Goal: Task Accomplishment & Management: Manage account settings

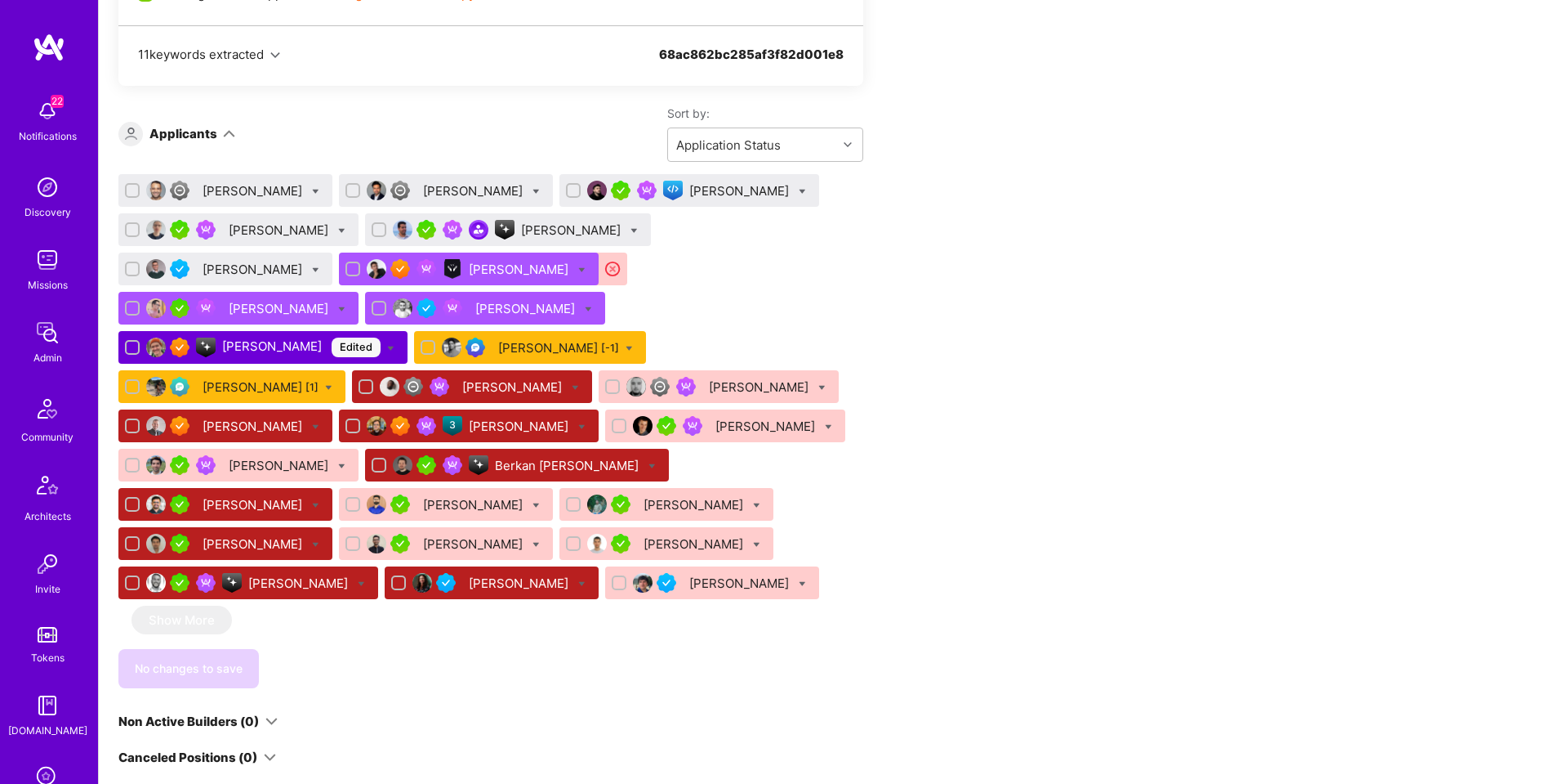
scroll to position [1017, 0]
click at [552, 226] on div "Gonçalo Peres" at bounding box center [573, 231] width 103 height 17
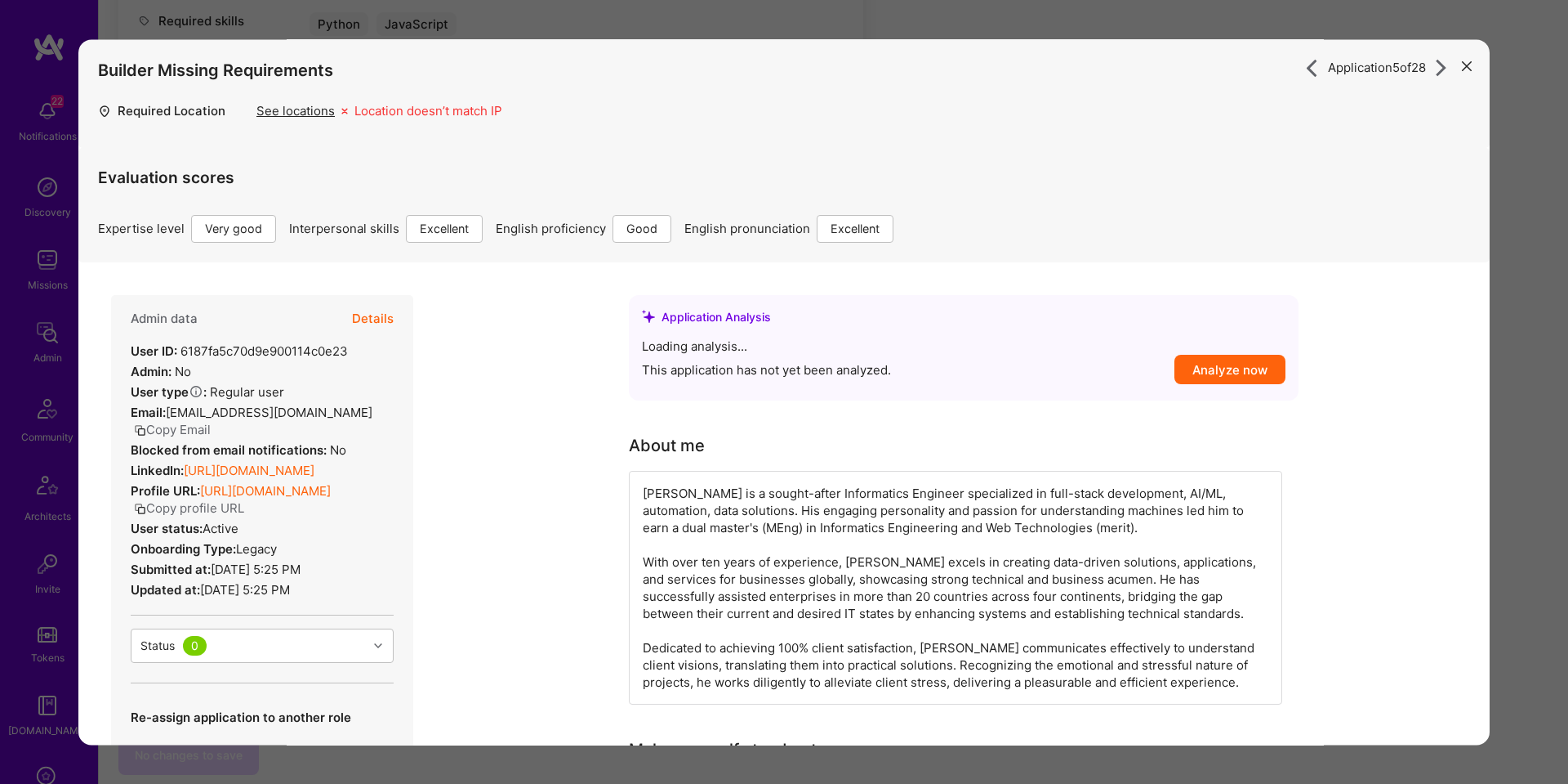
scroll to position [928, 0]
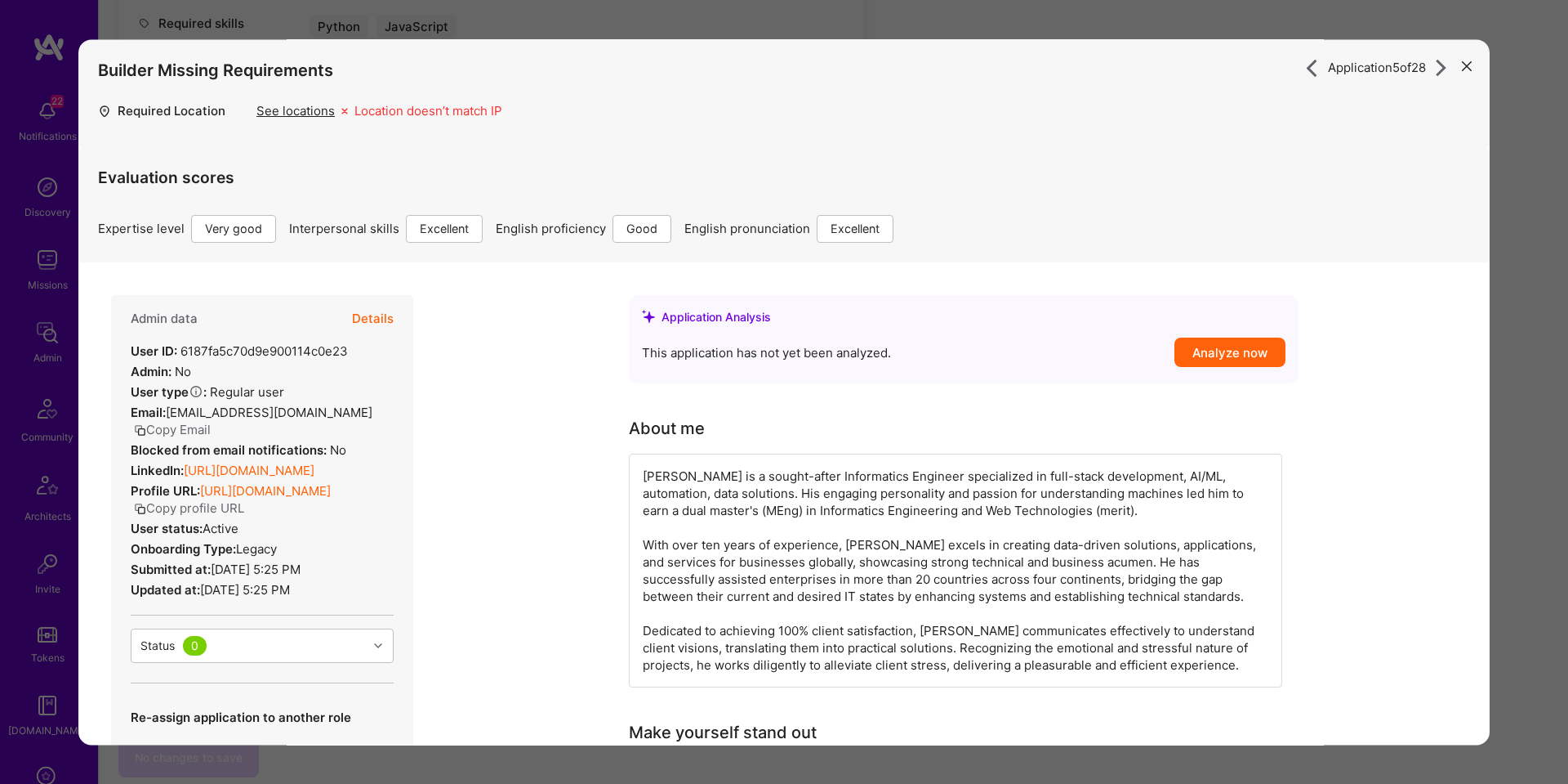
click at [367, 327] on button "Details" at bounding box center [373, 318] width 42 height 47
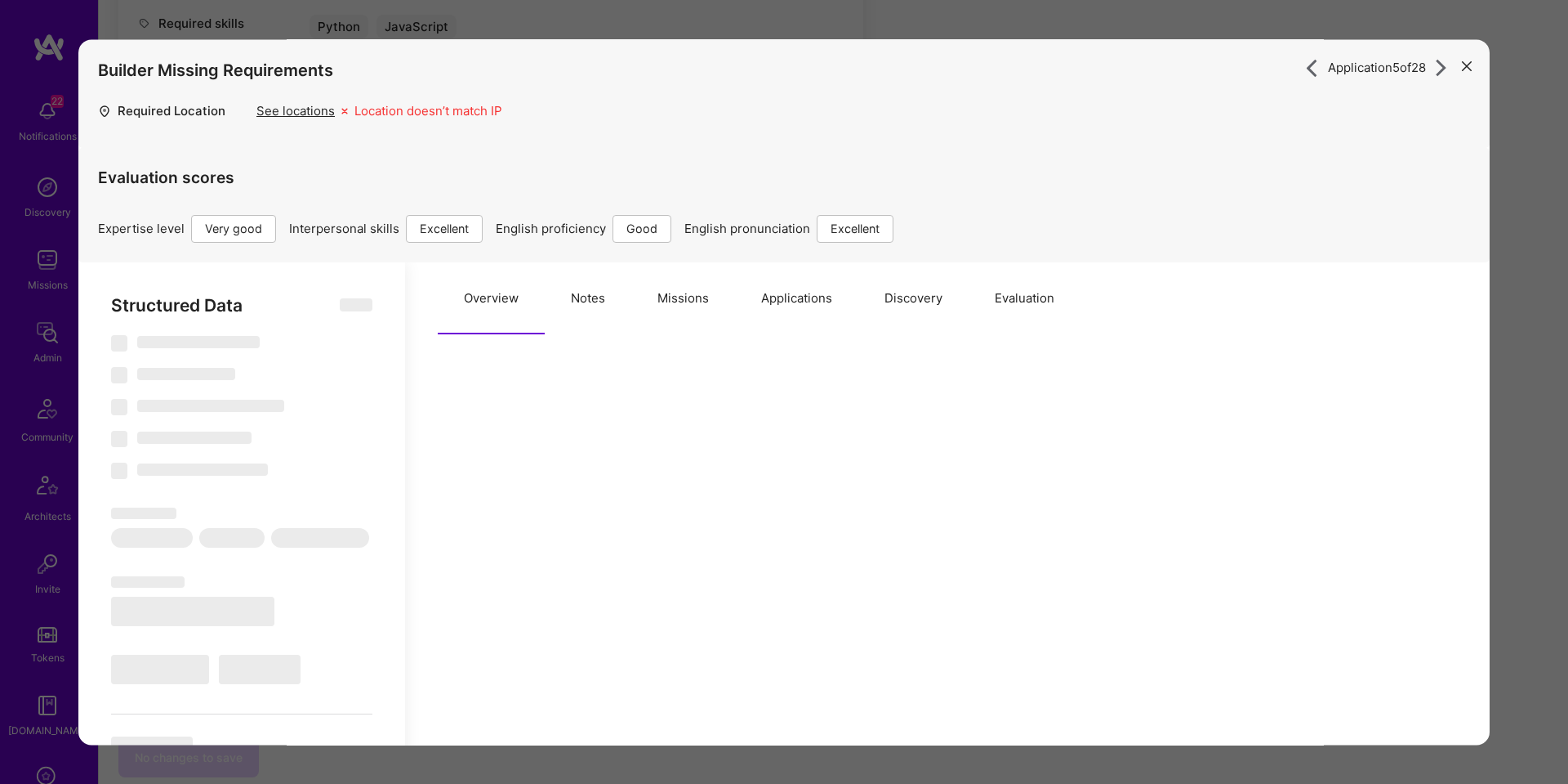
click at [625, 280] on button "Notes" at bounding box center [588, 298] width 86 height 72
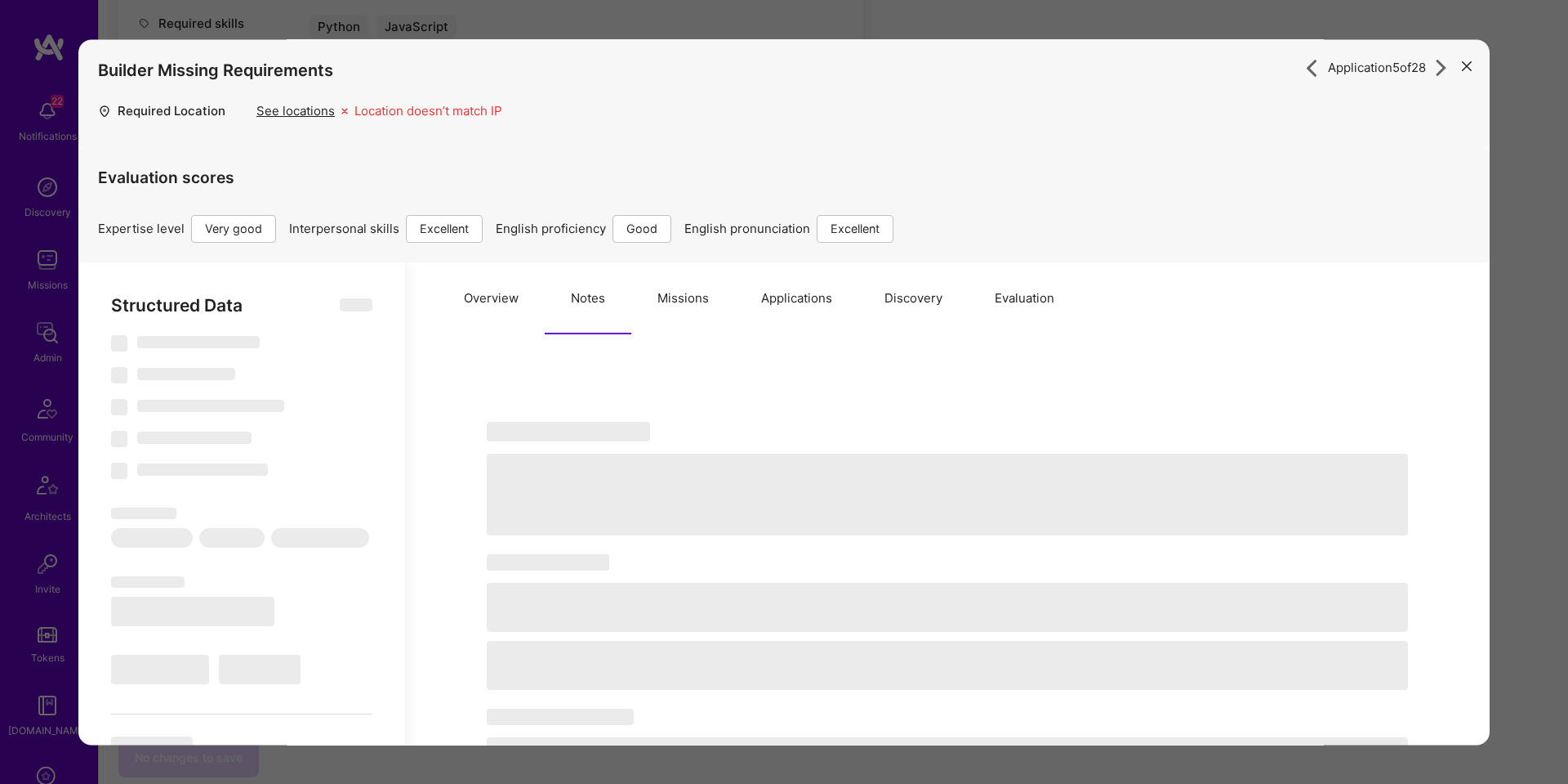
click at [600, 292] on button "Notes" at bounding box center [588, 298] width 86 height 72
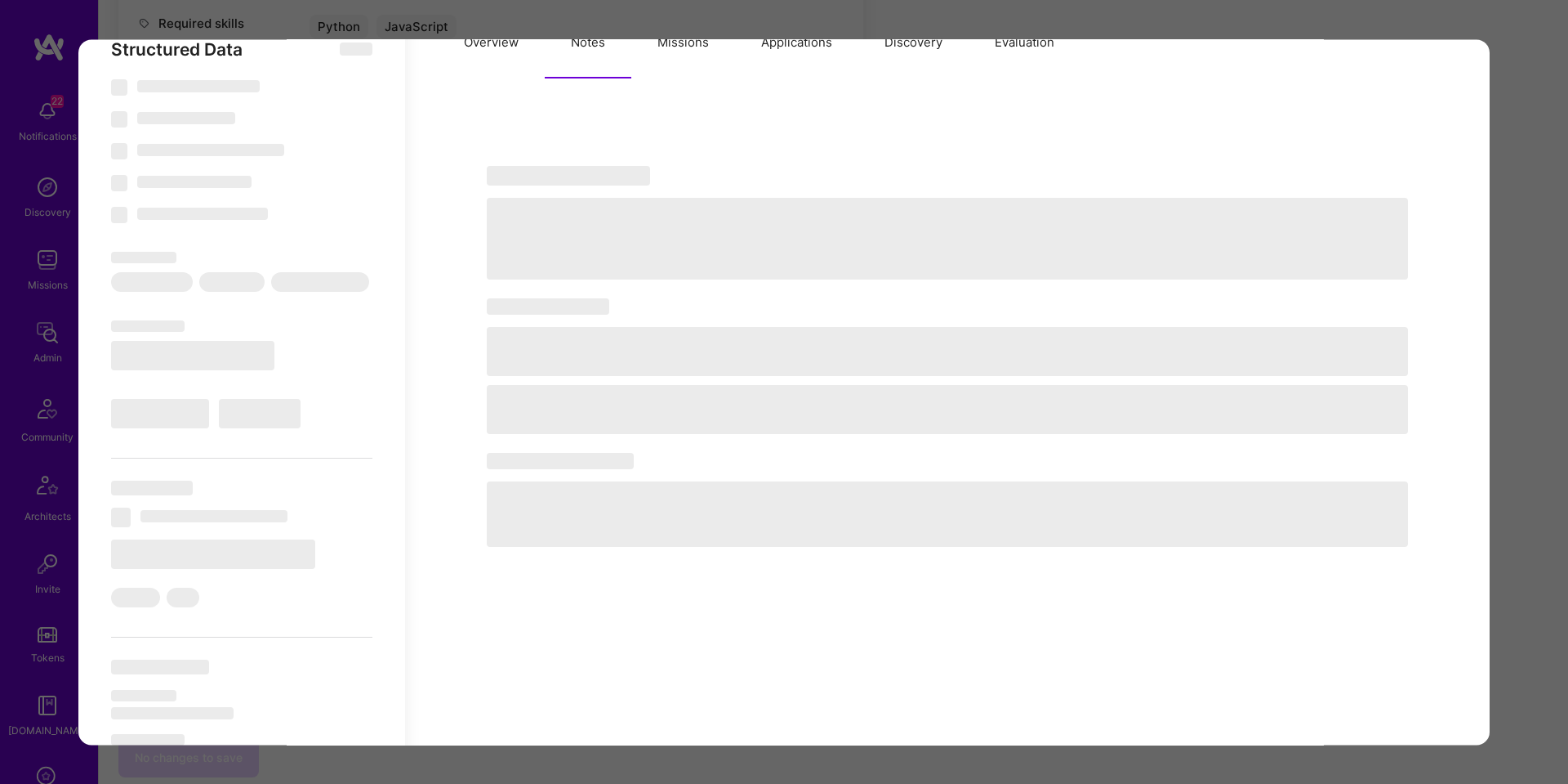
scroll to position [252, 0]
select select "Right Now"
select select "5"
select select "7"
select select "6"
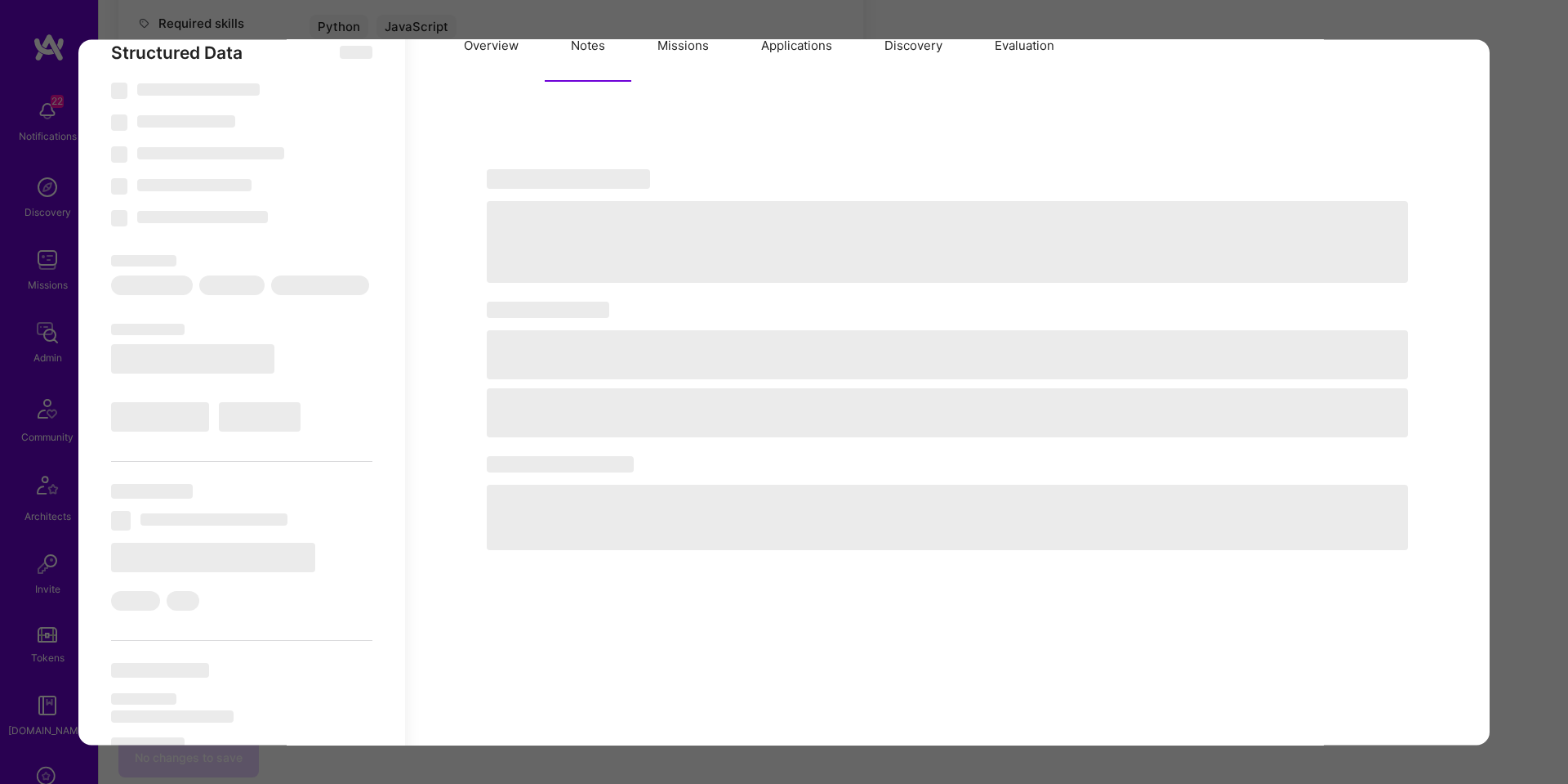
select select "7"
select select "PT"
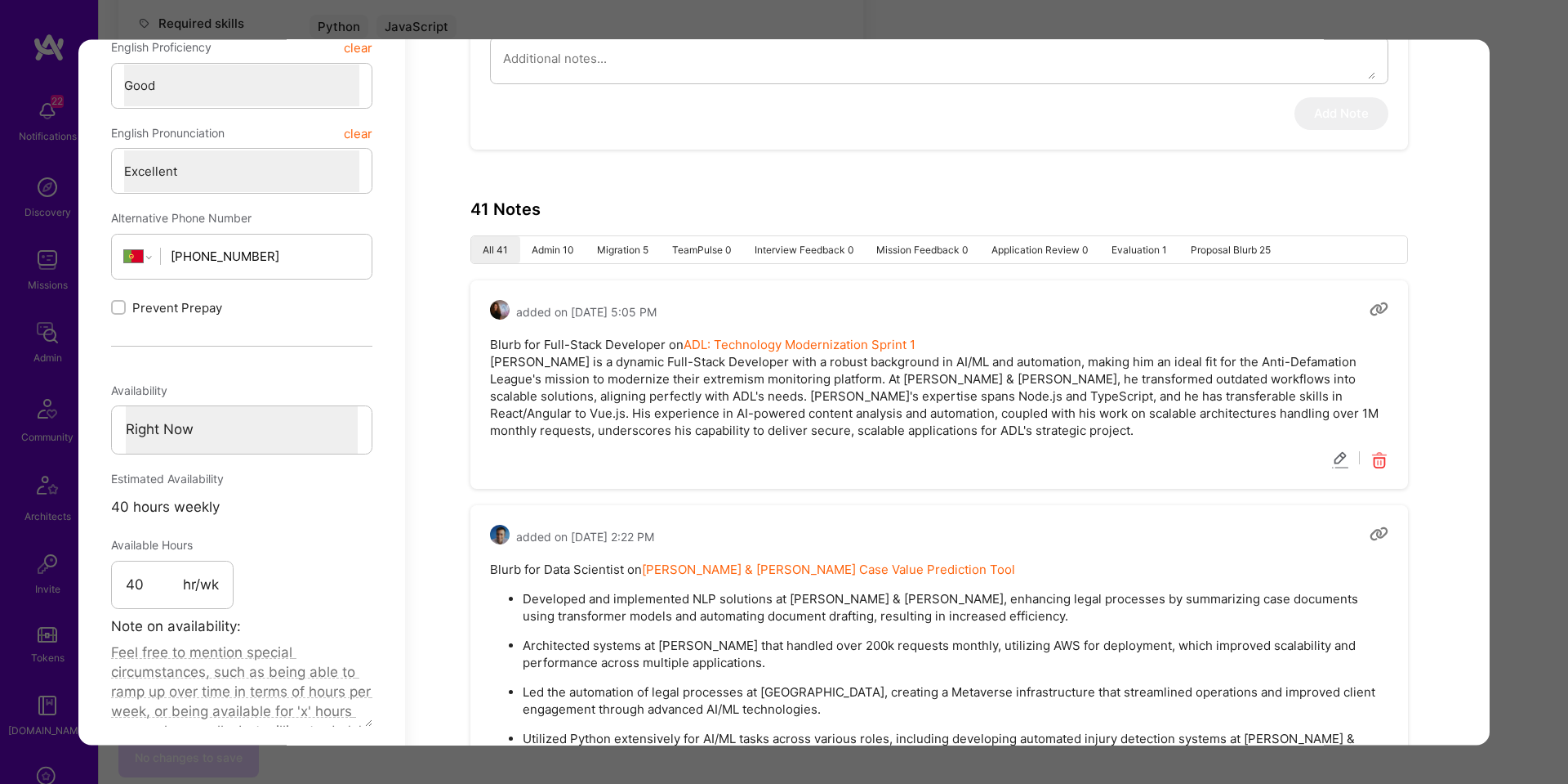
scroll to position [767, 0]
click at [568, 256] on li "Admin 10" at bounding box center [553, 252] width 65 height 27
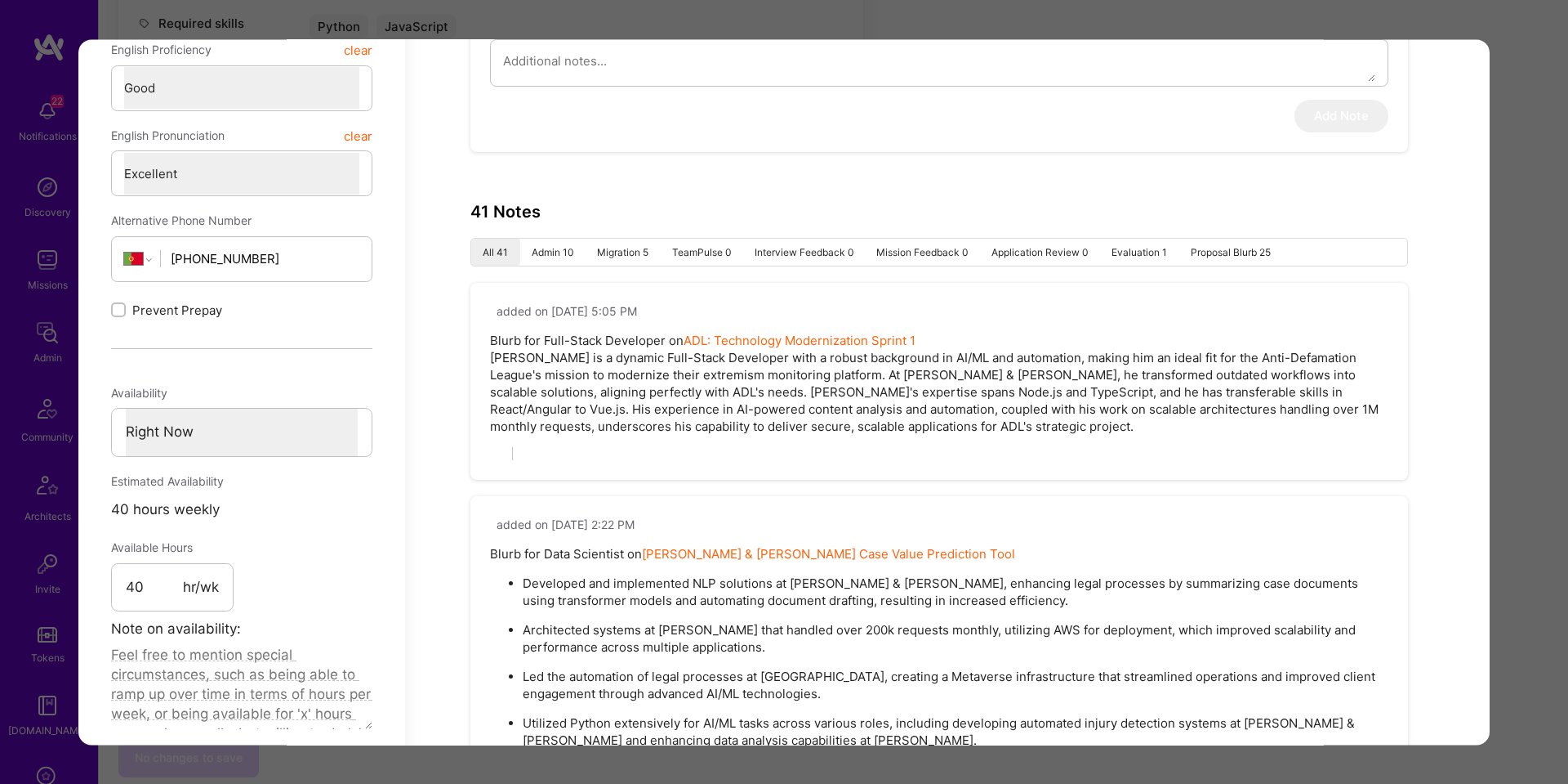
type textarea "x"
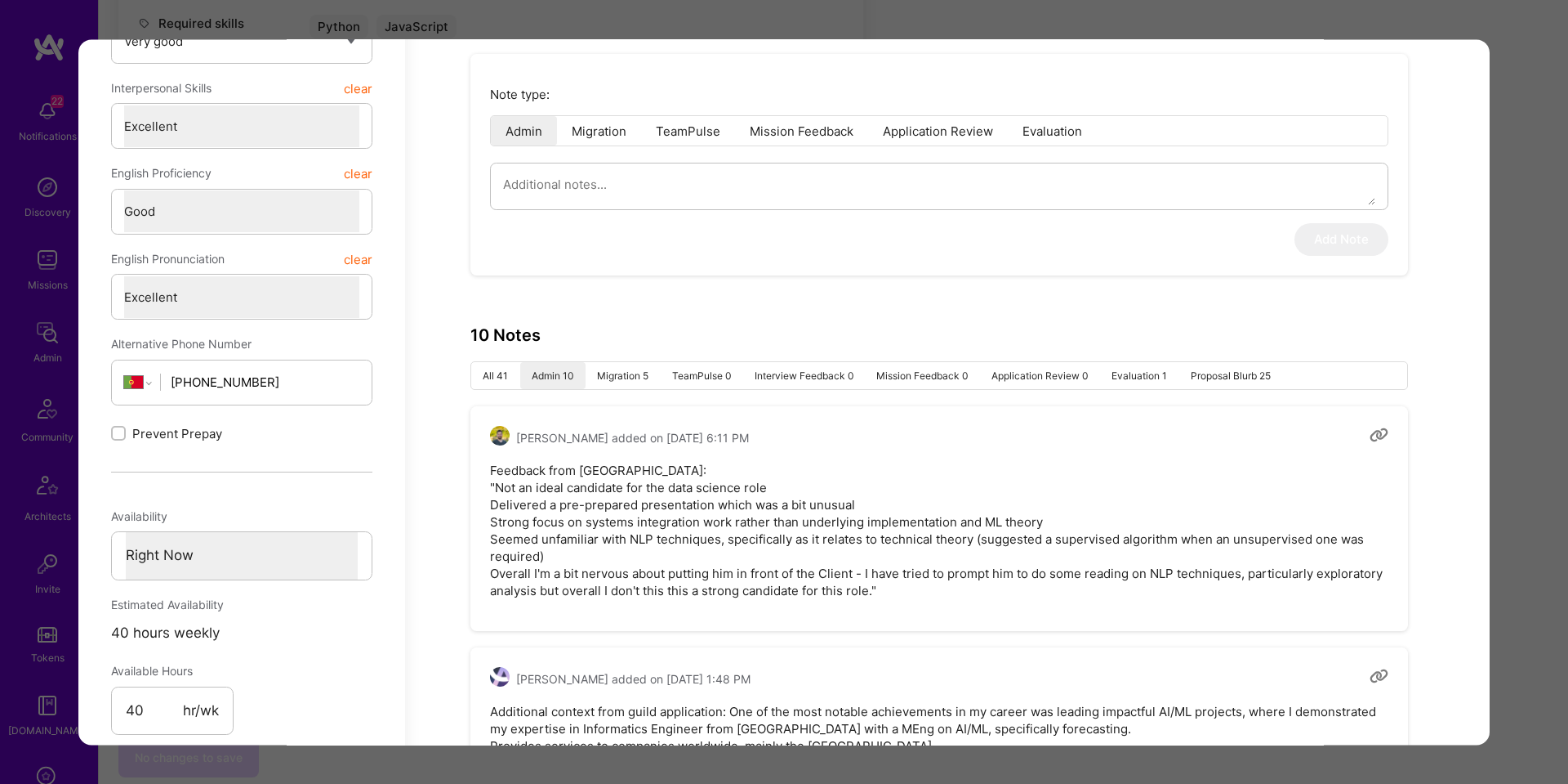
scroll to position [0, 0]
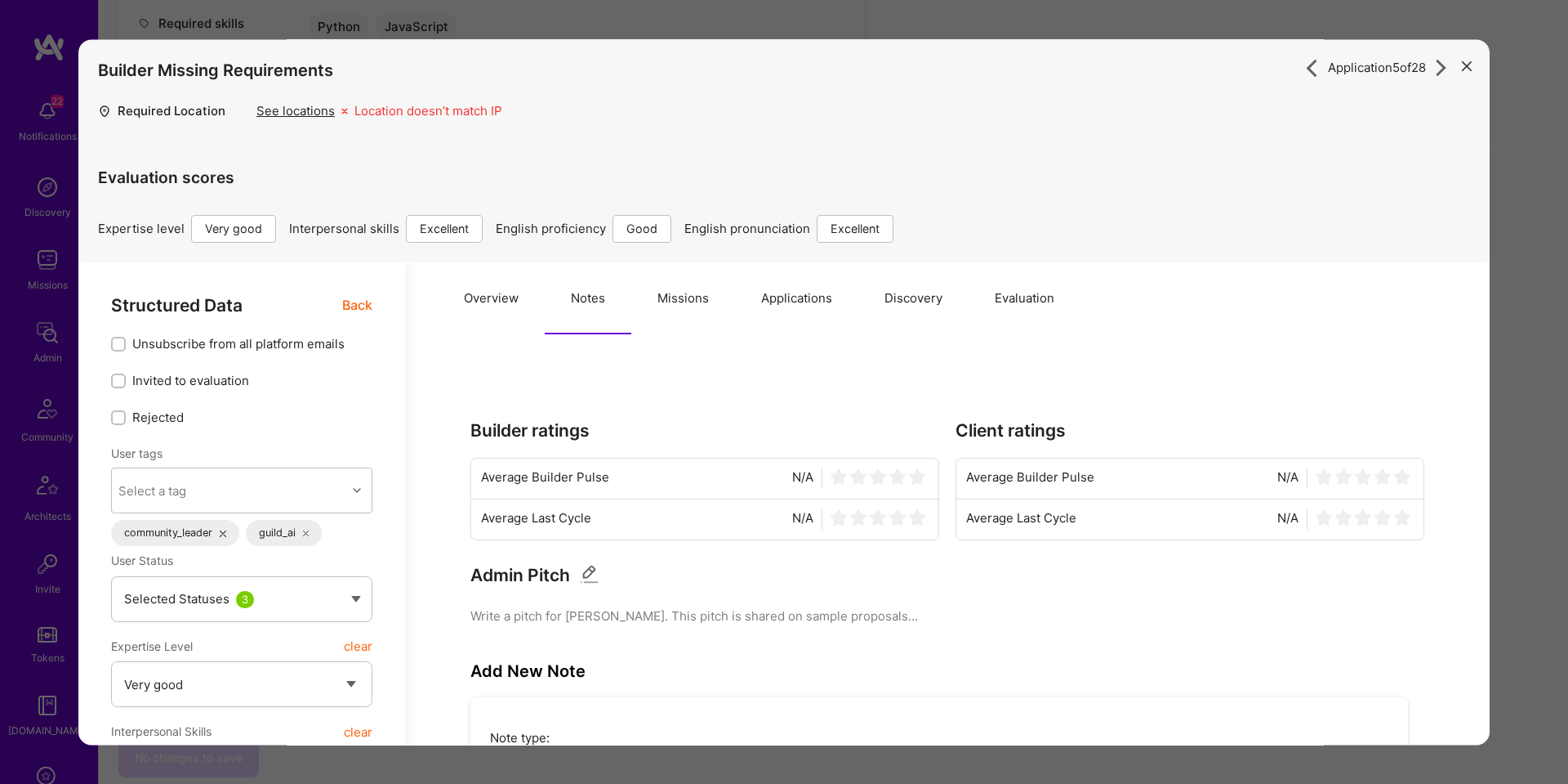
click at [1176, 74] on div "Application 5 of 28 Builder Missing Requirements Required Location See location…" at bounding box center [784, 392] width 1568 height 784
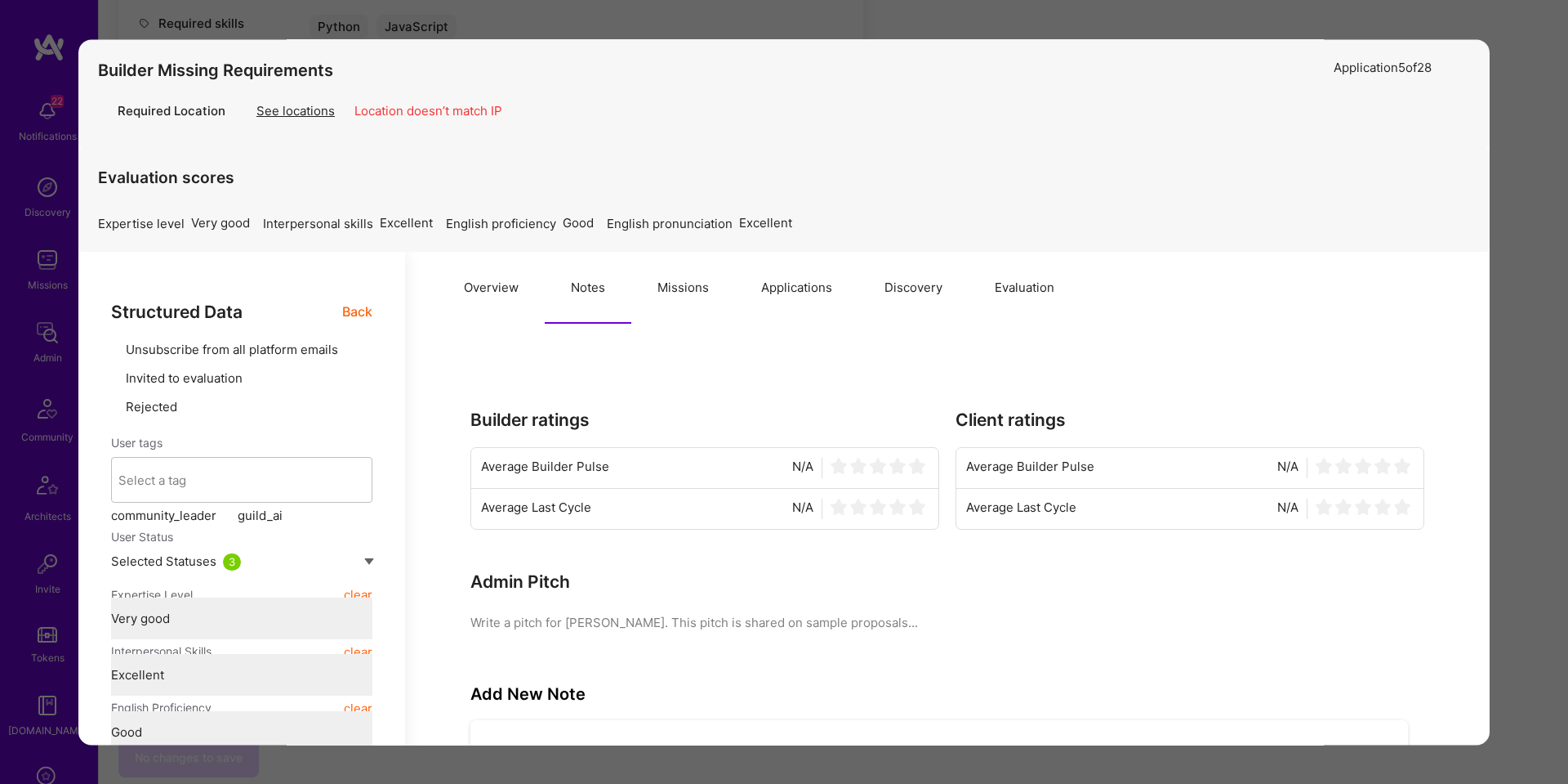
drag, startPoint x: 1515, startPoint y: 74, endPoint x: 1493, endPoint y: 75, distance: 22.0
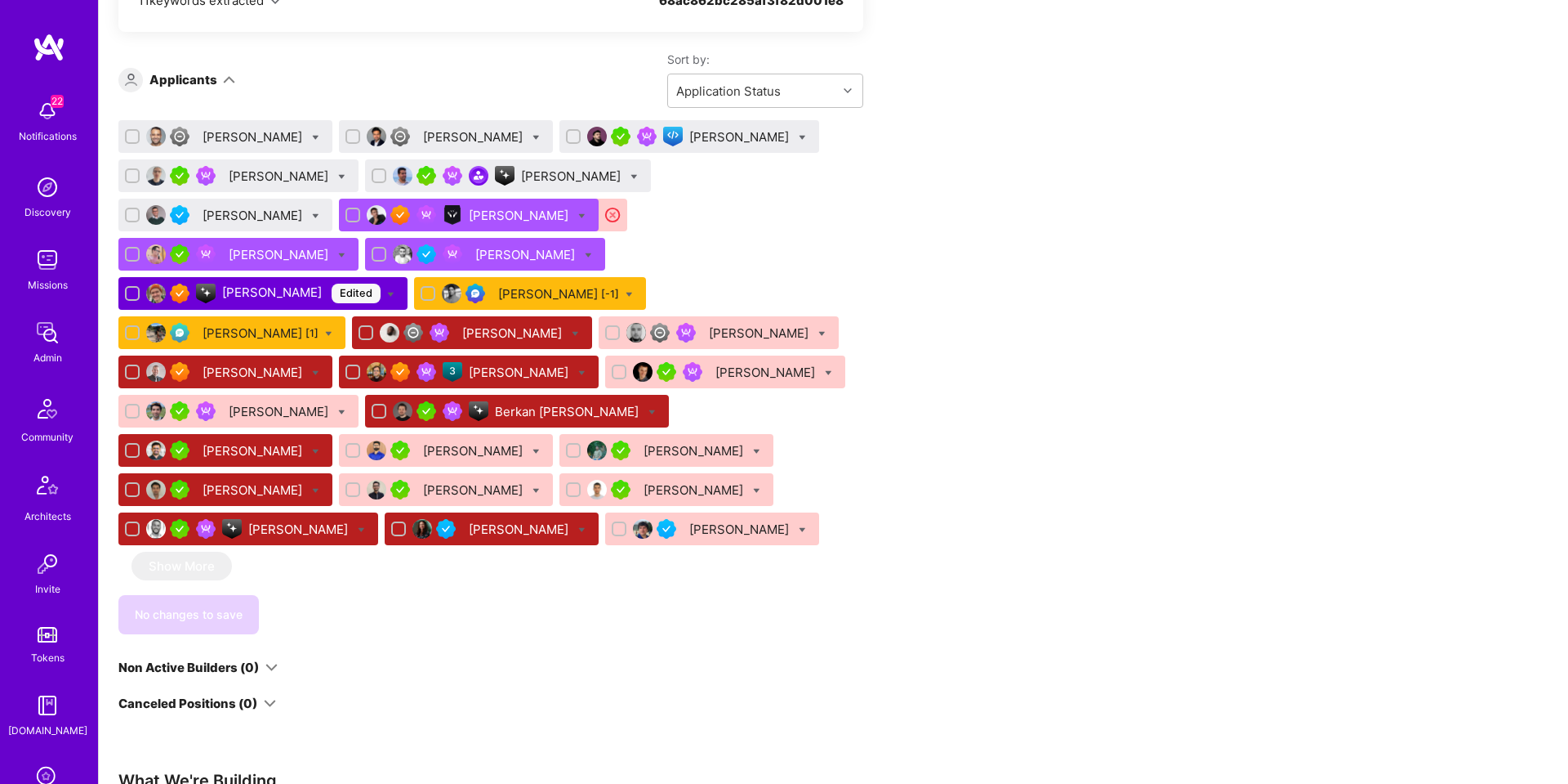
scroll to position [1074, 0]
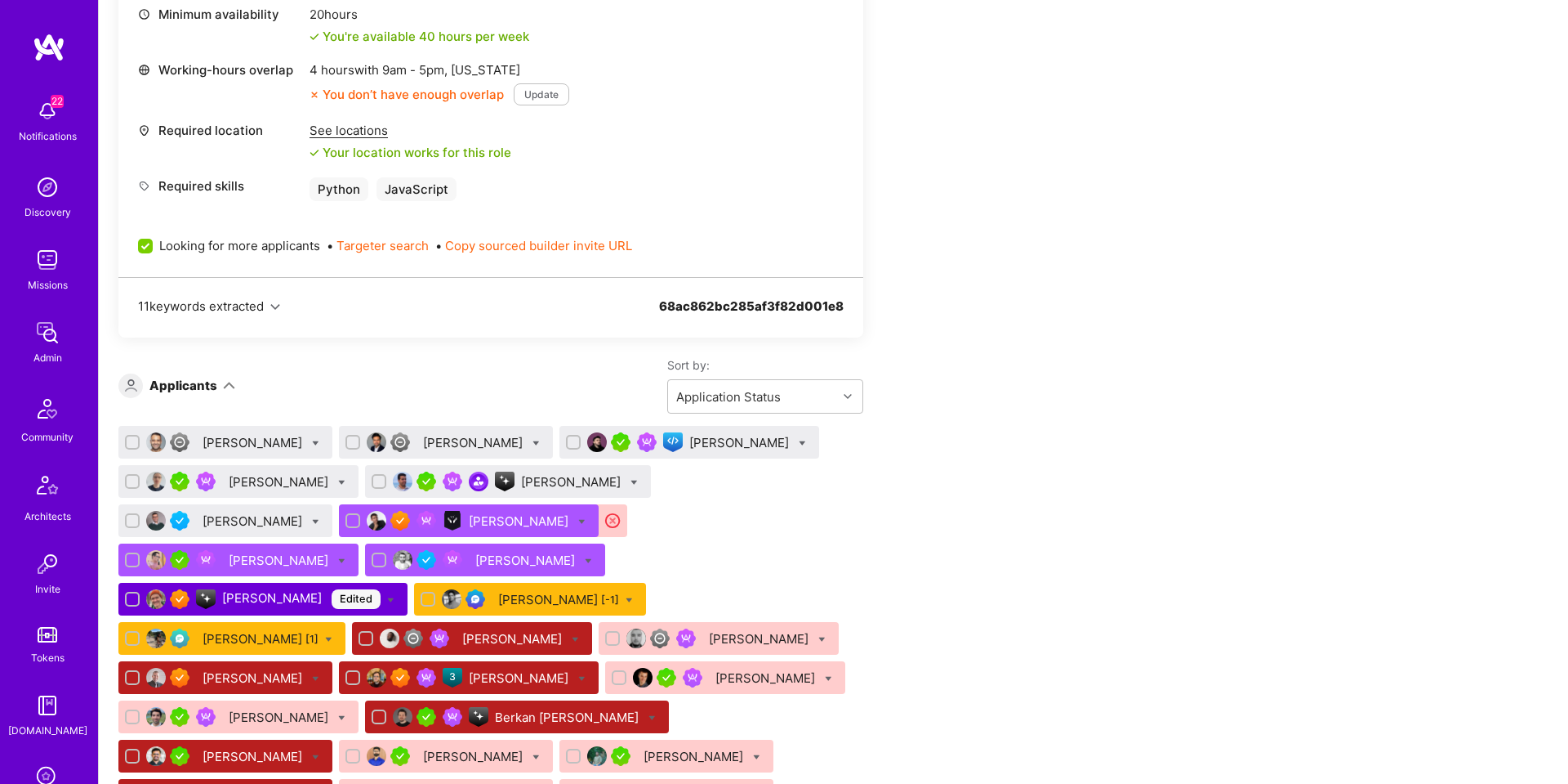
scroll to position [764, 0]
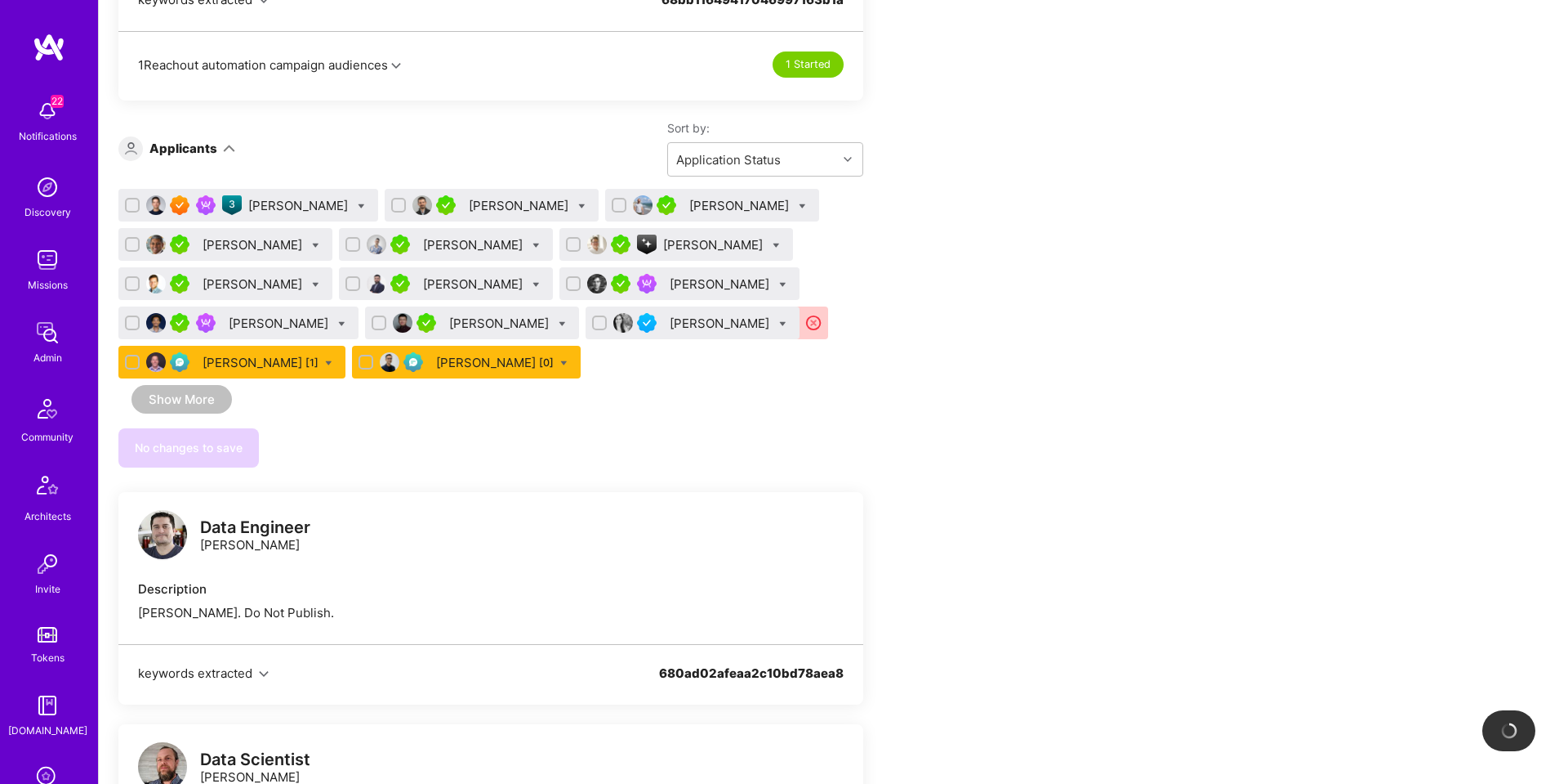
scroll to position [1073, 0]
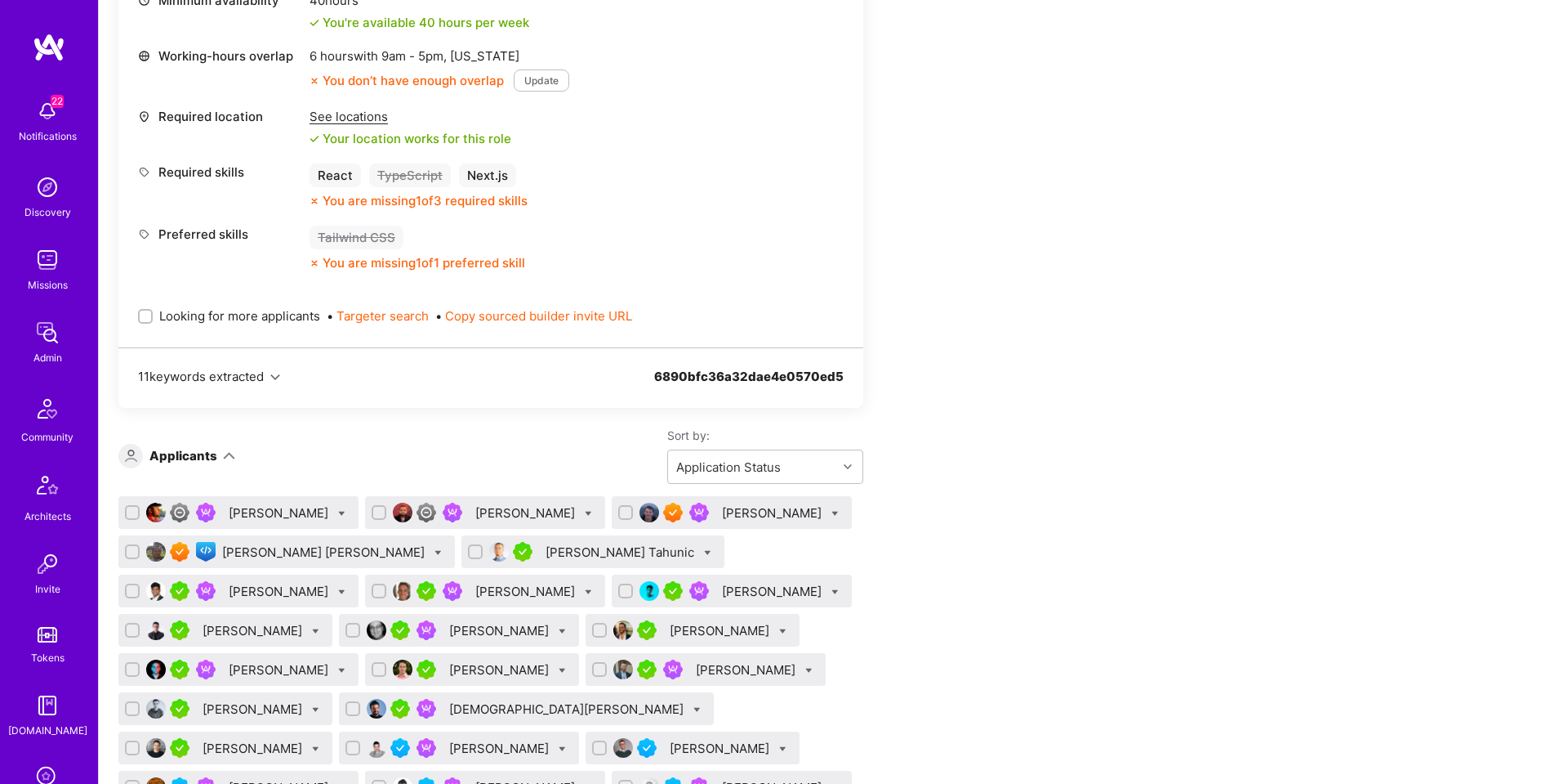
scroll to position [1807, 0]
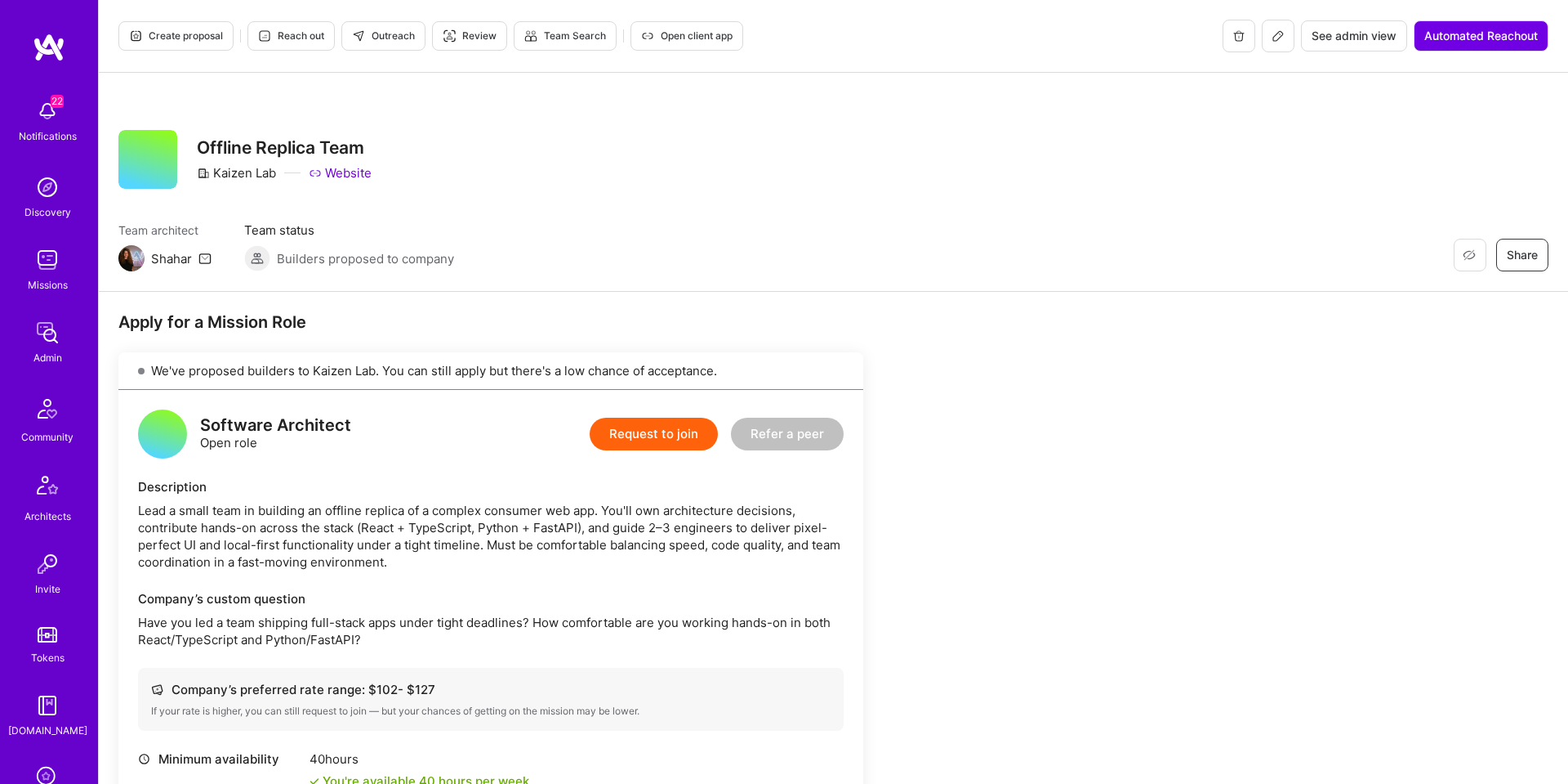
click at [1277, 38] on icon at bounding box center [1277, 35] width 13 height 13
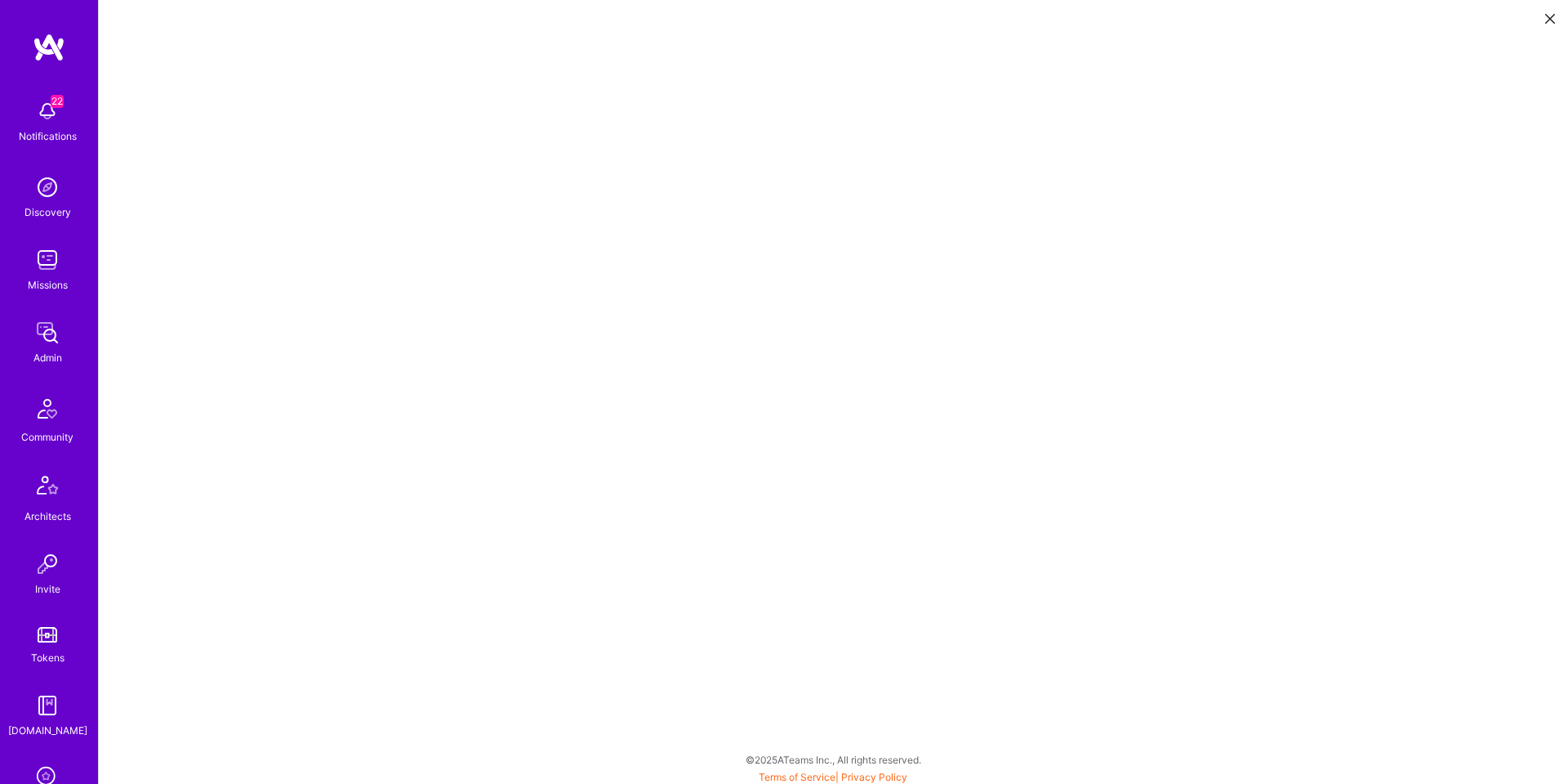
click at [1553, 20] on icon at bounding box center [1550, 18] width 9 height 9
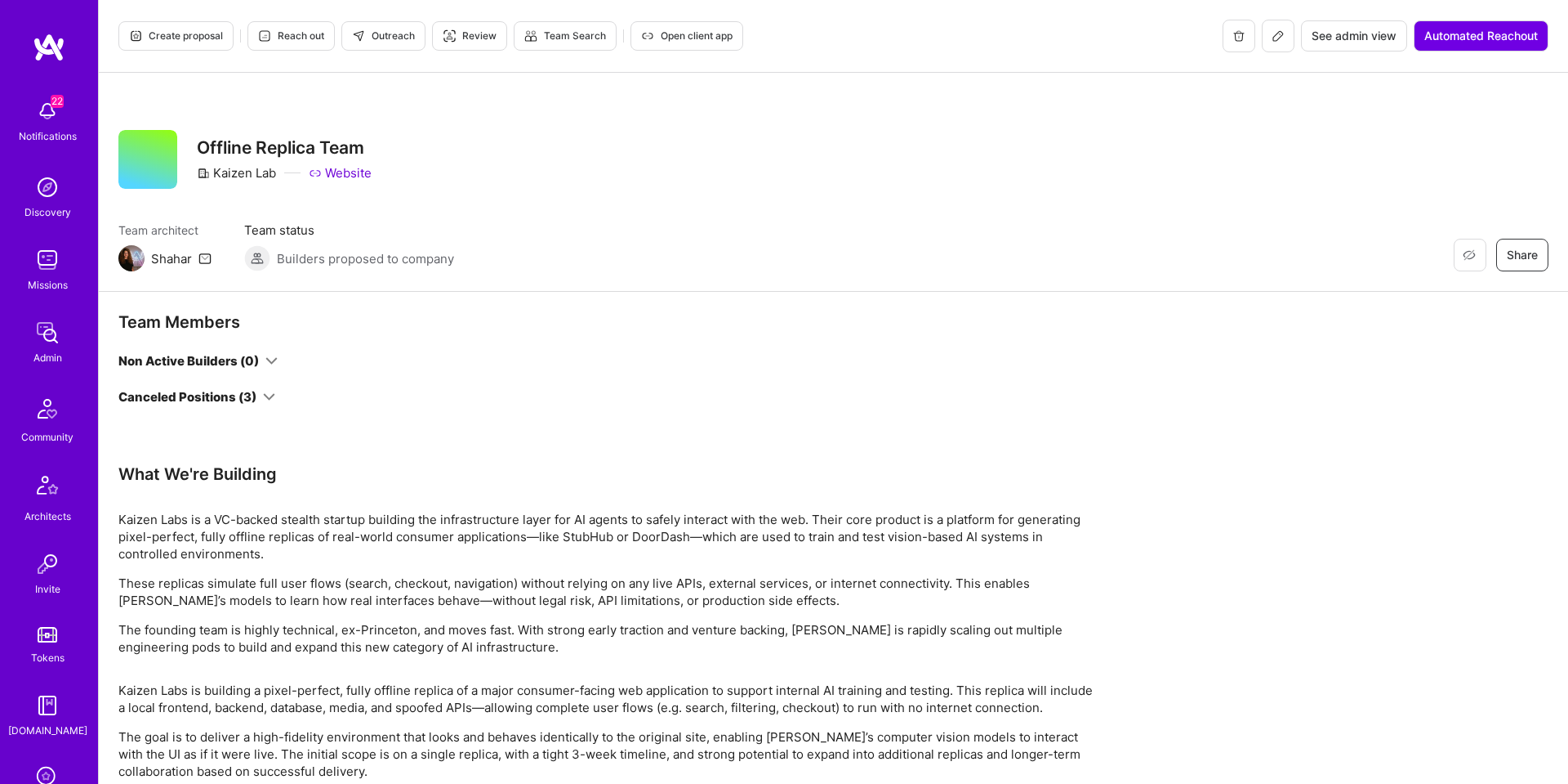
click at [62, 276] on div "Missions" at bounding box center [47, 285] width 40 height 17
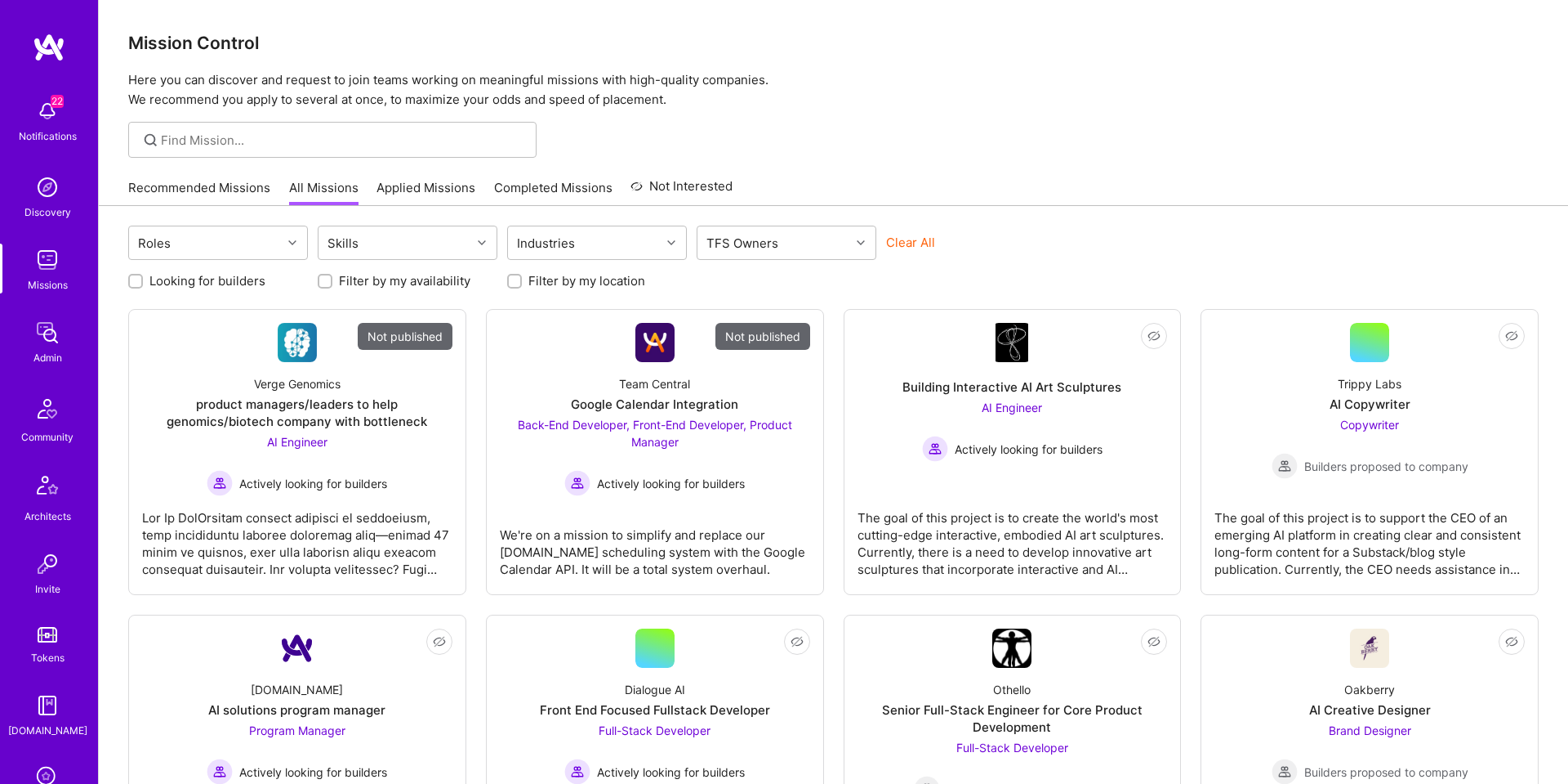
click at [922, 247] on button "Clear All" at bounding box center [910, 242] width 49 height 17
click at [920, 241] on button "Clear All" at bounding box center [910, 242] width 49 height 17
click at [900, 244] on button "Clear All" at bounding box center [910, 242] width 49 height 17
click at [268, 136] on input at bounding box center [342, 140] width 363 height 17
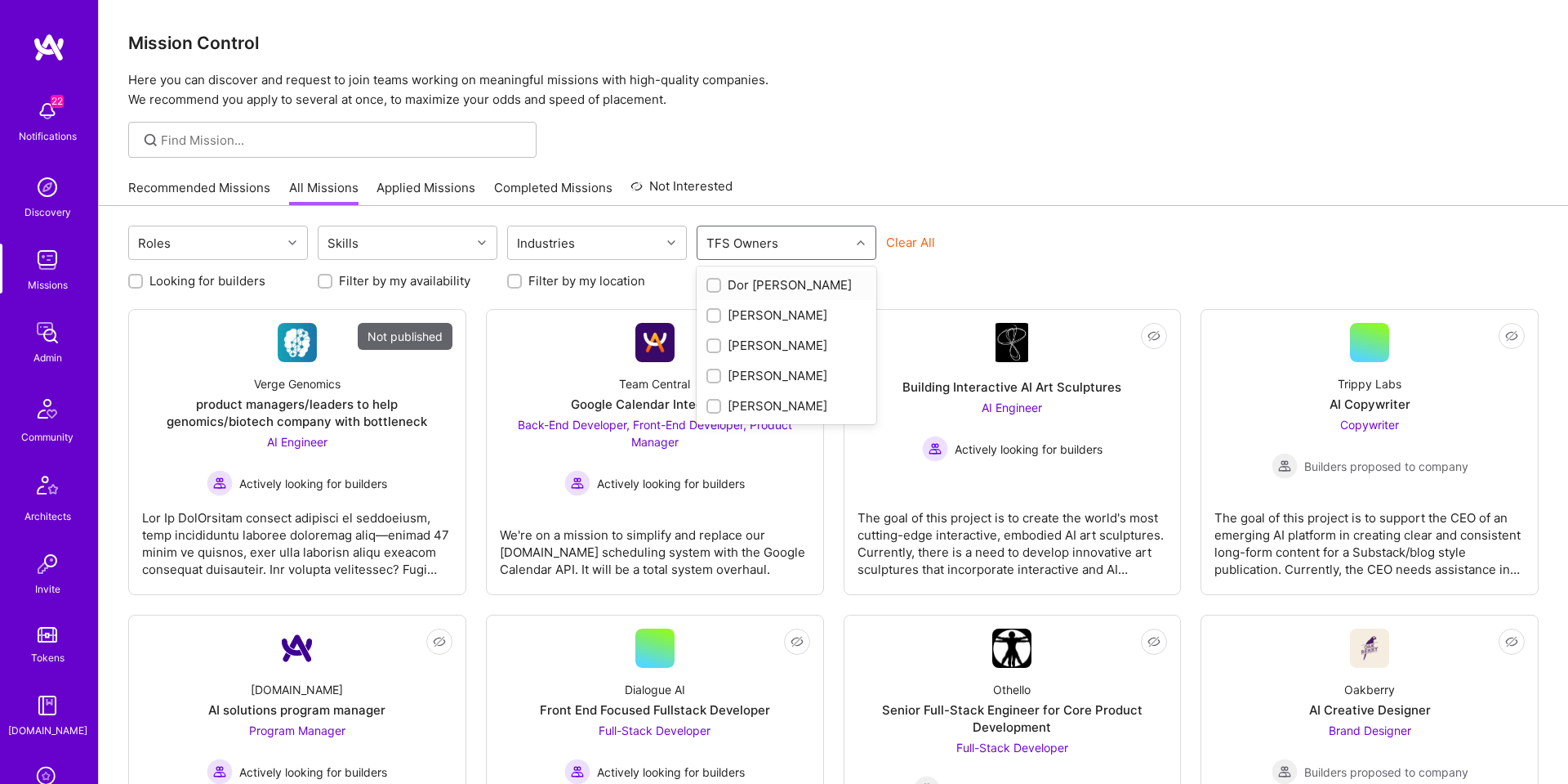
click at [761, 237] on div "TFS Owners" at bounding box center [743, 244] width 80 height 24
click at [766, 408] on div "Shahar Shavit" at bounding box center [786, 406] width 160 height 17
checkbox input "true"
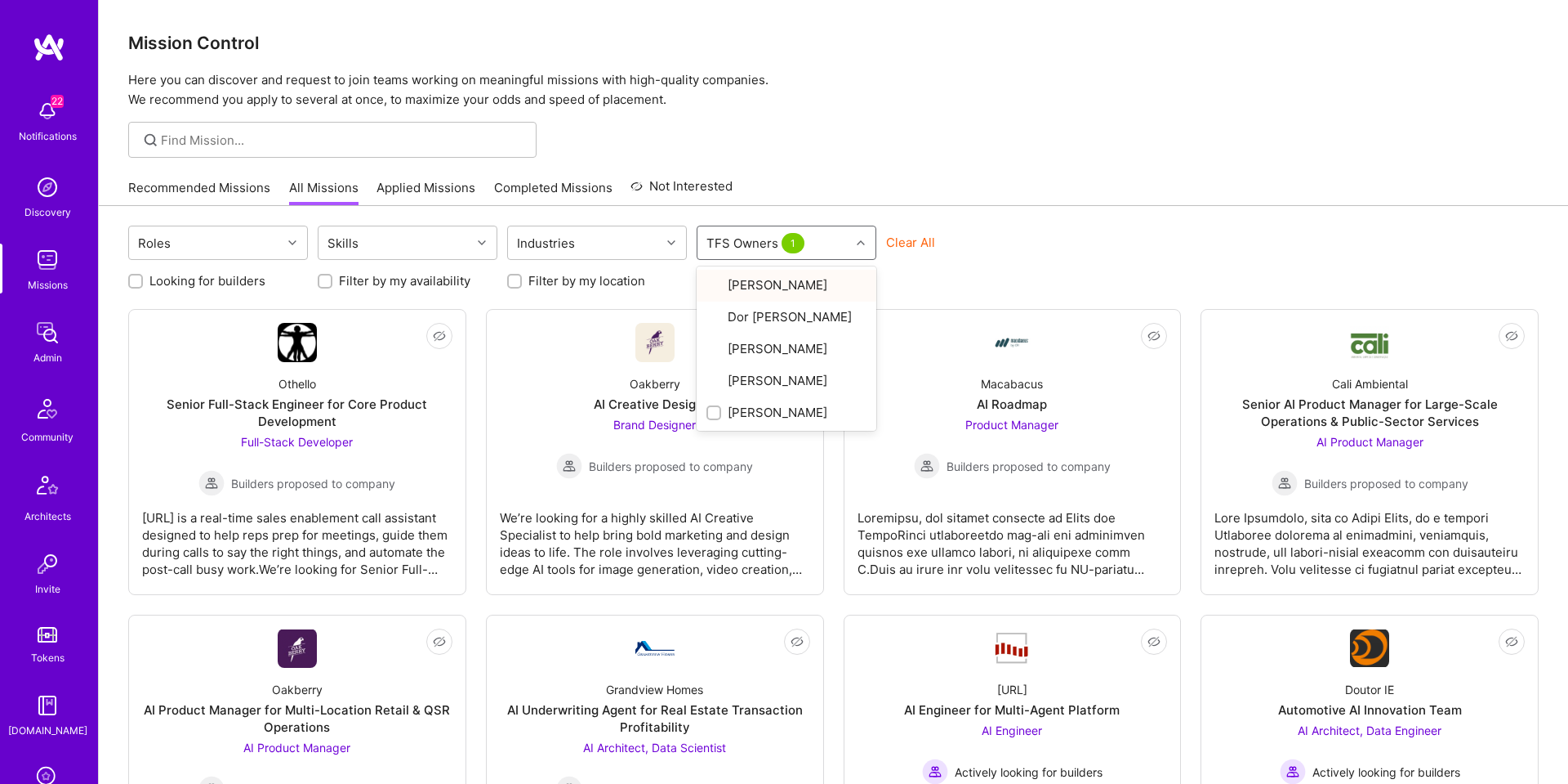
click at [807, 170] on div "Recommended Missions All Missions Applied Missions Completed Missions Not Inter…" at bounding box center [833, 187] width 1411 height 35
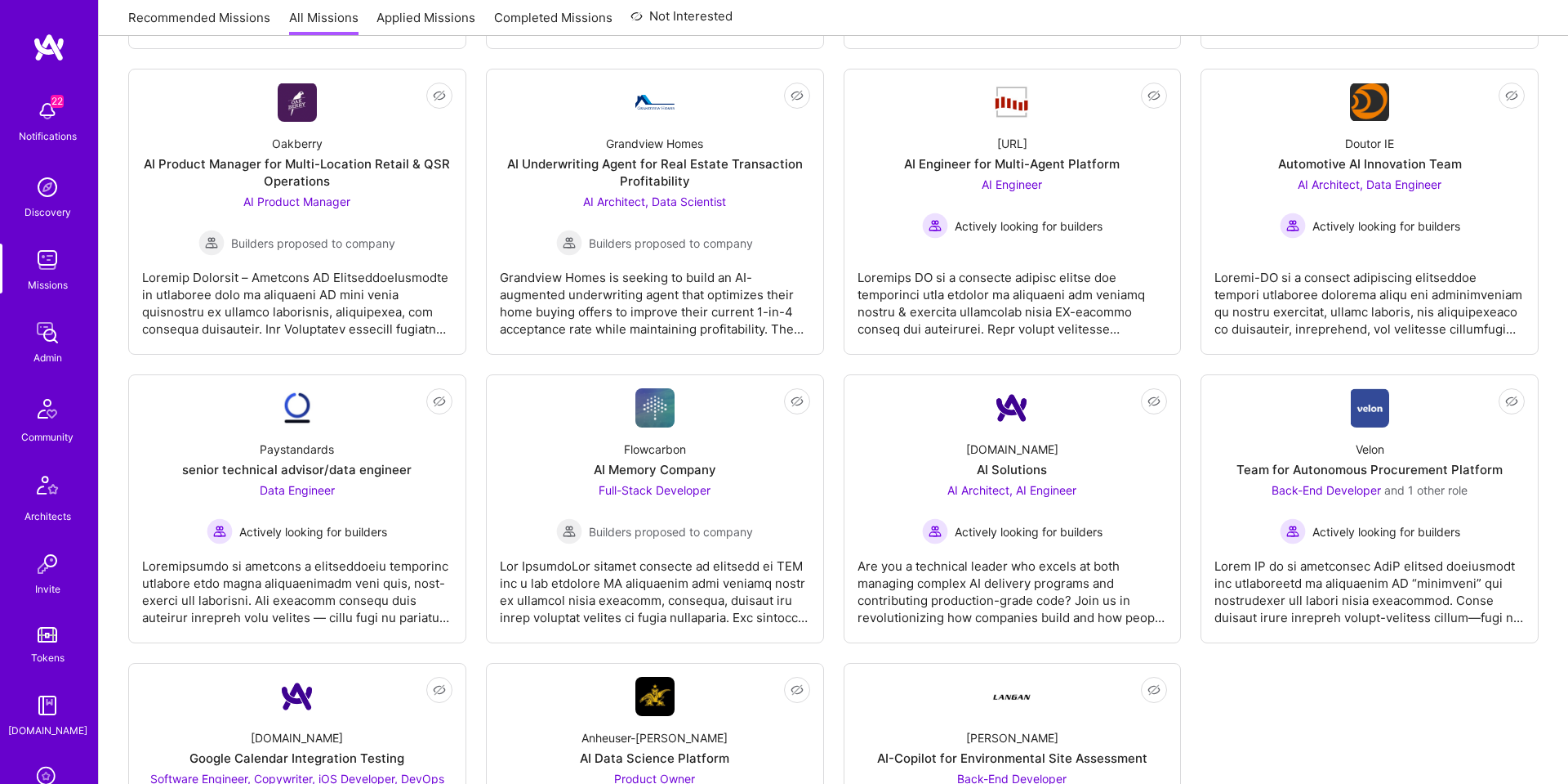
scroll to position [548, 0]
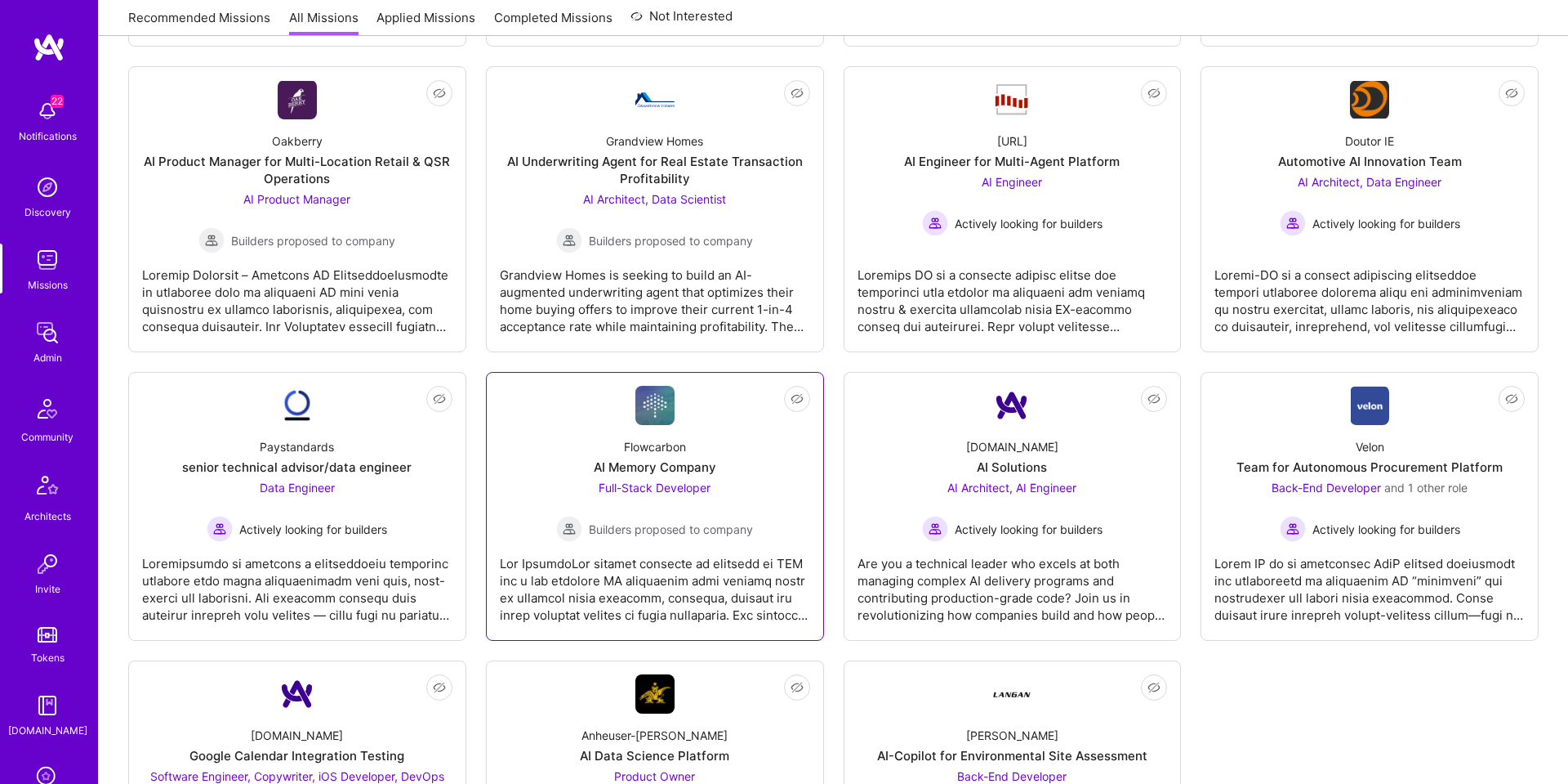
click at [661, 400] on img at bounding box center [655, 405] width 39 height 39
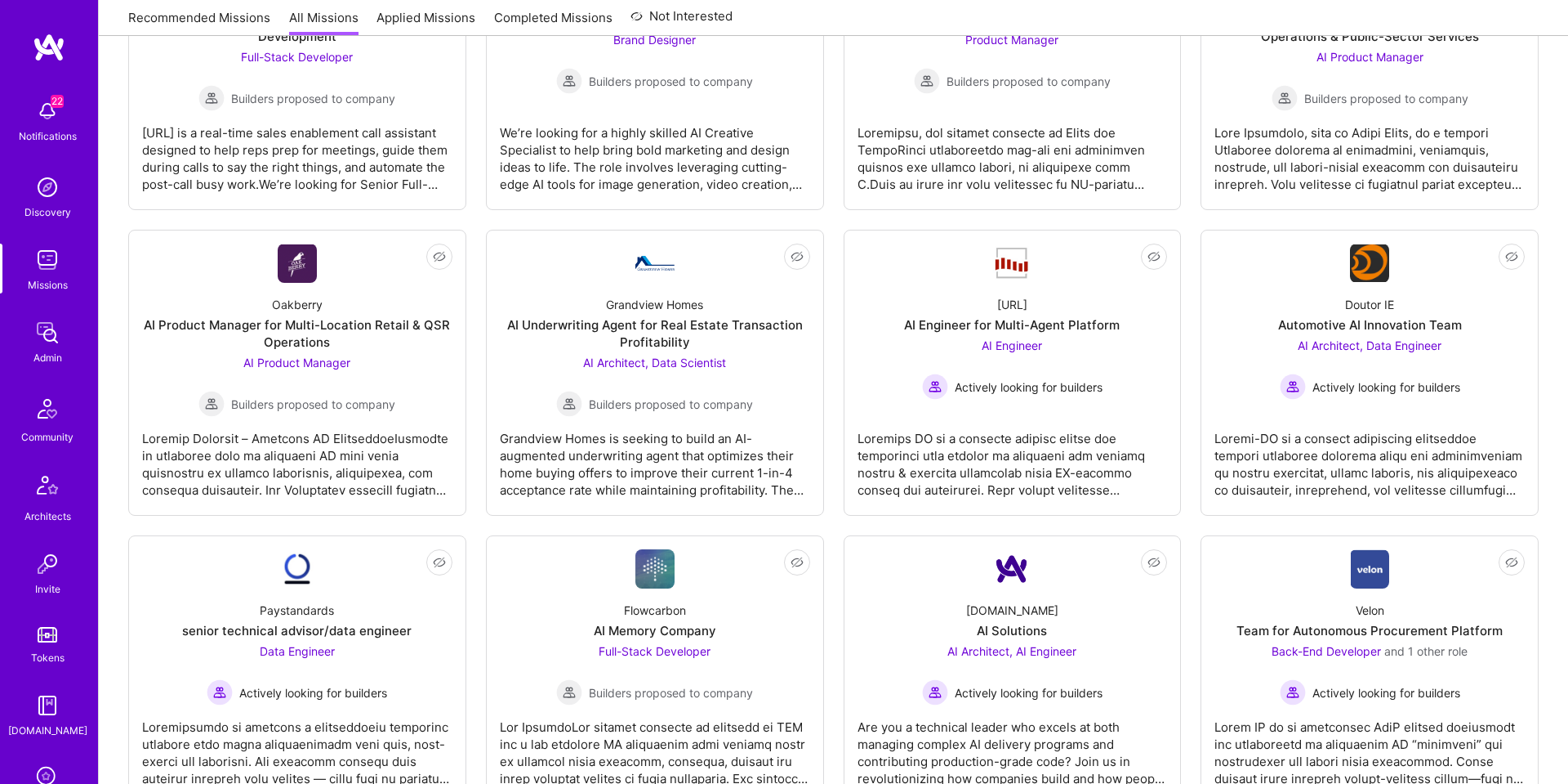
scroll to position [0, 0]
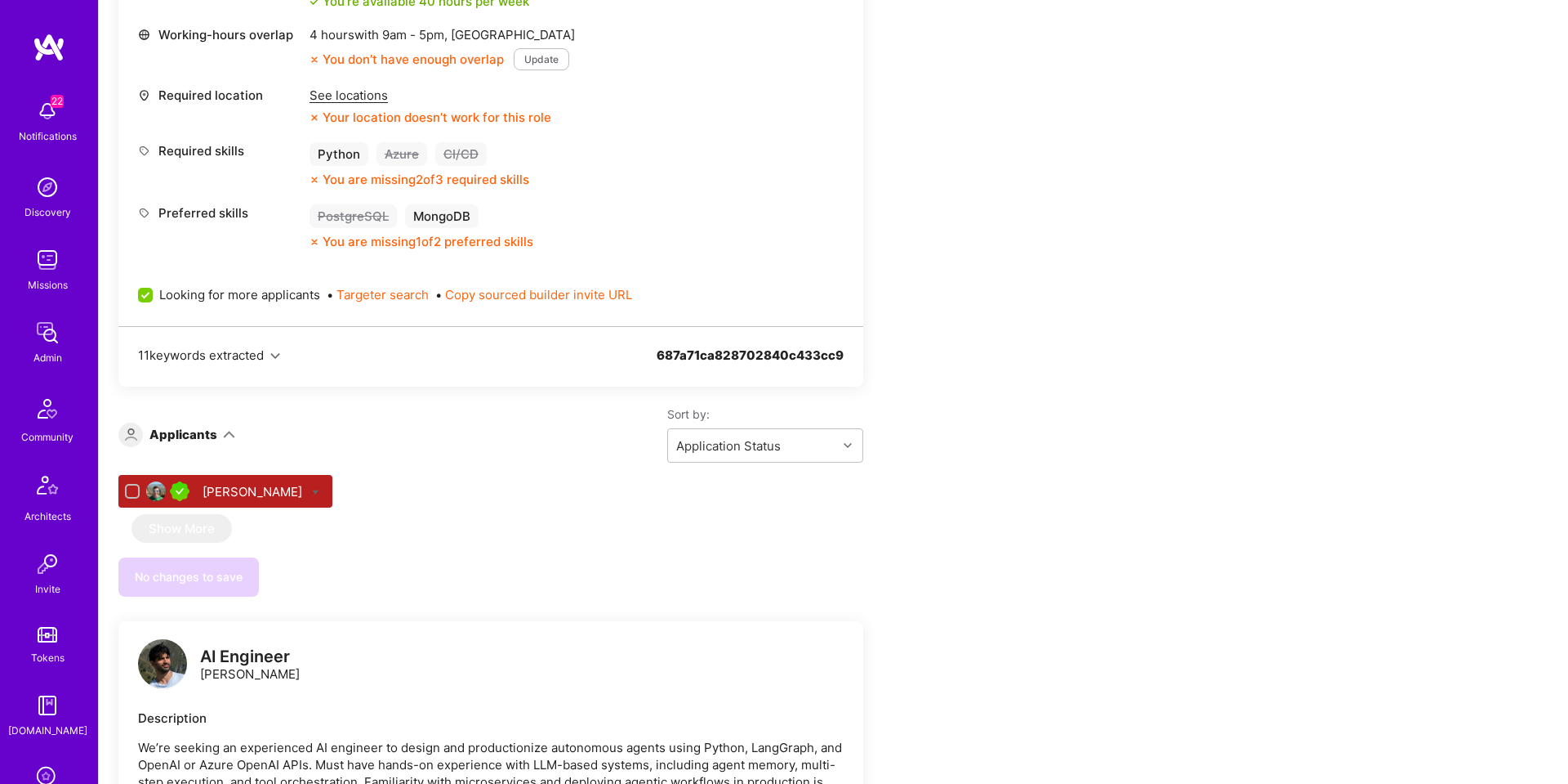
scroll to position [1817, 0]
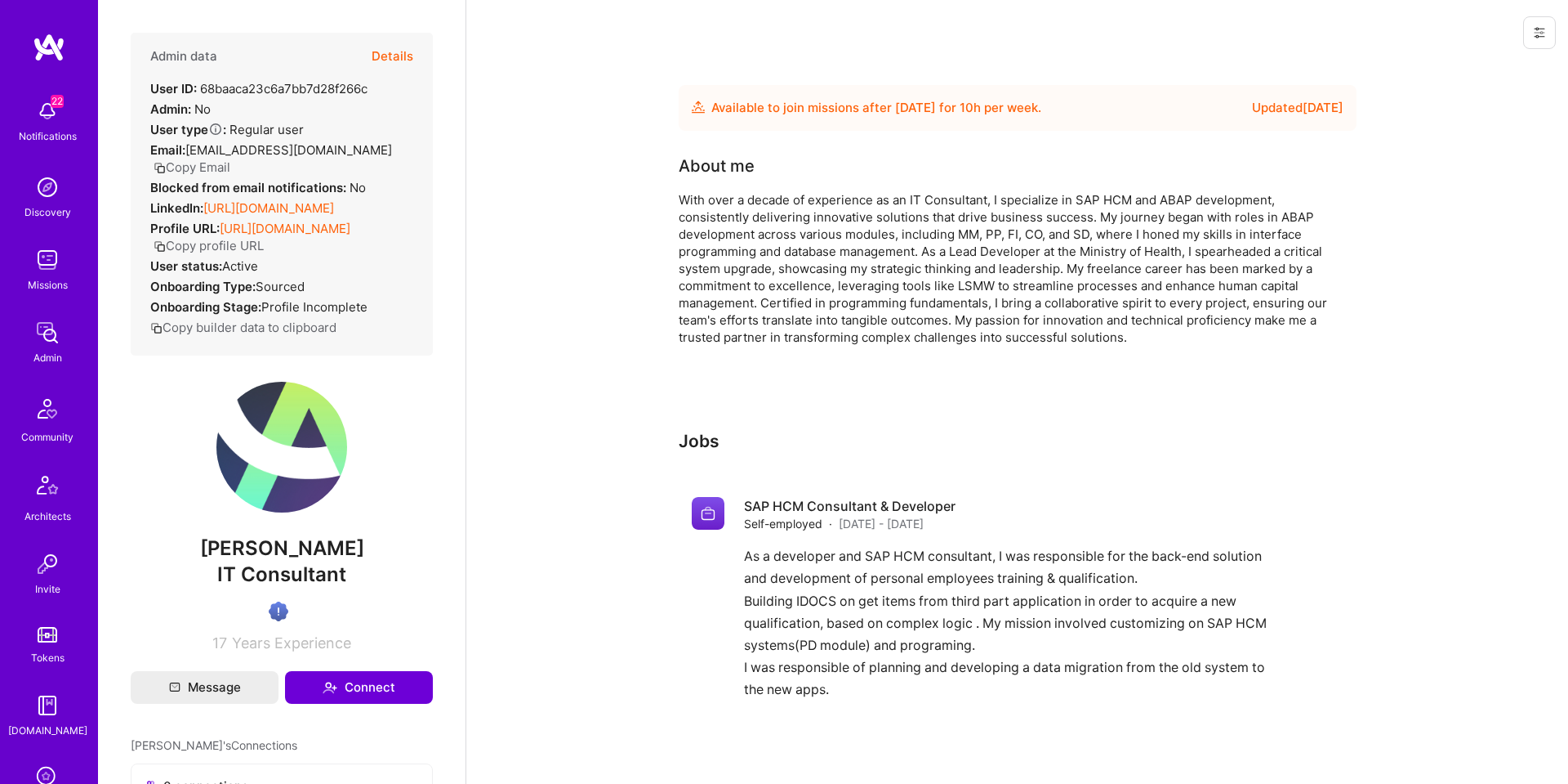
scroll to position [68, 0]
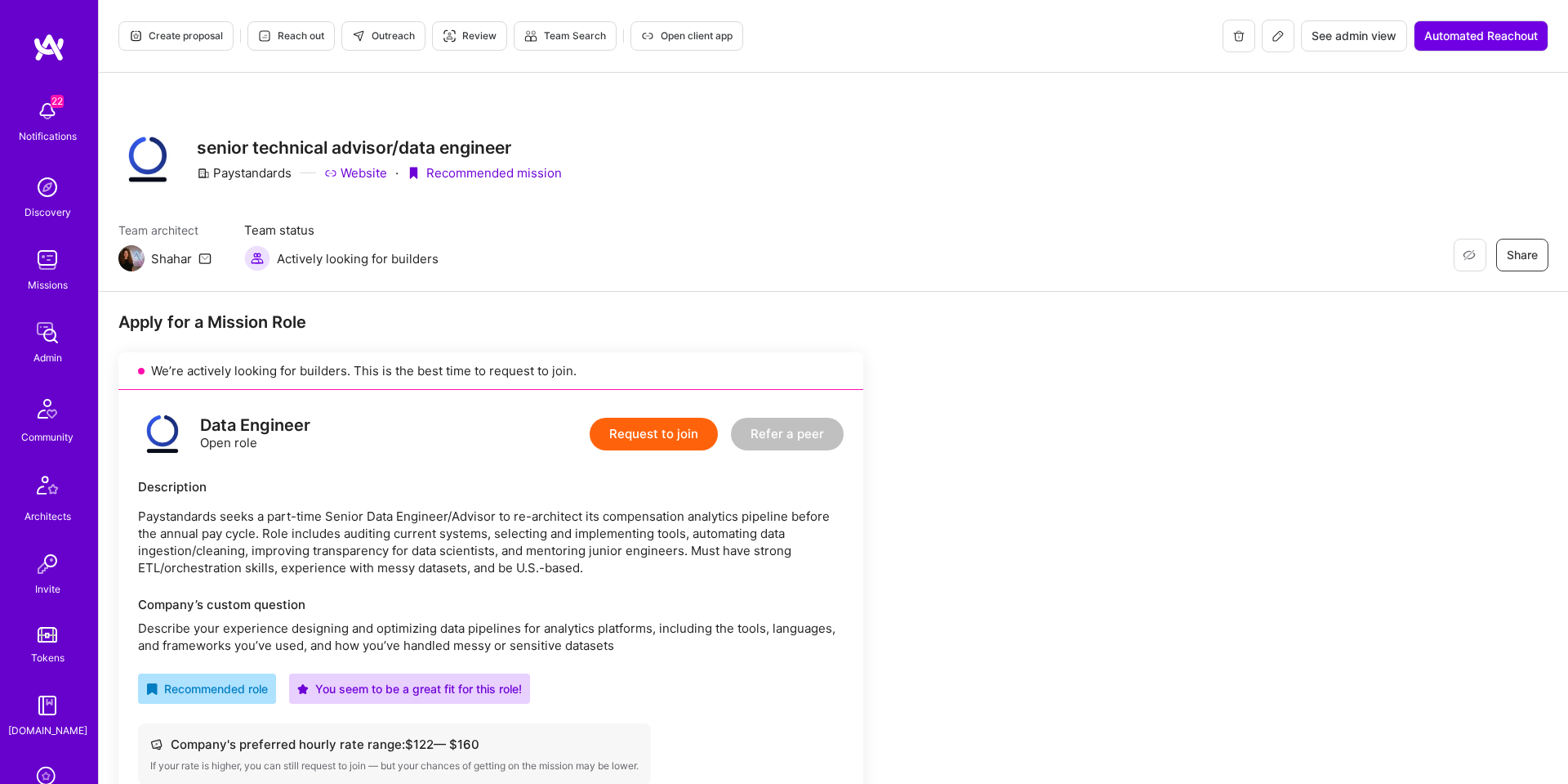
click at [1277, 36] on icon at bounding box center [1277, 35] width 13 height 13
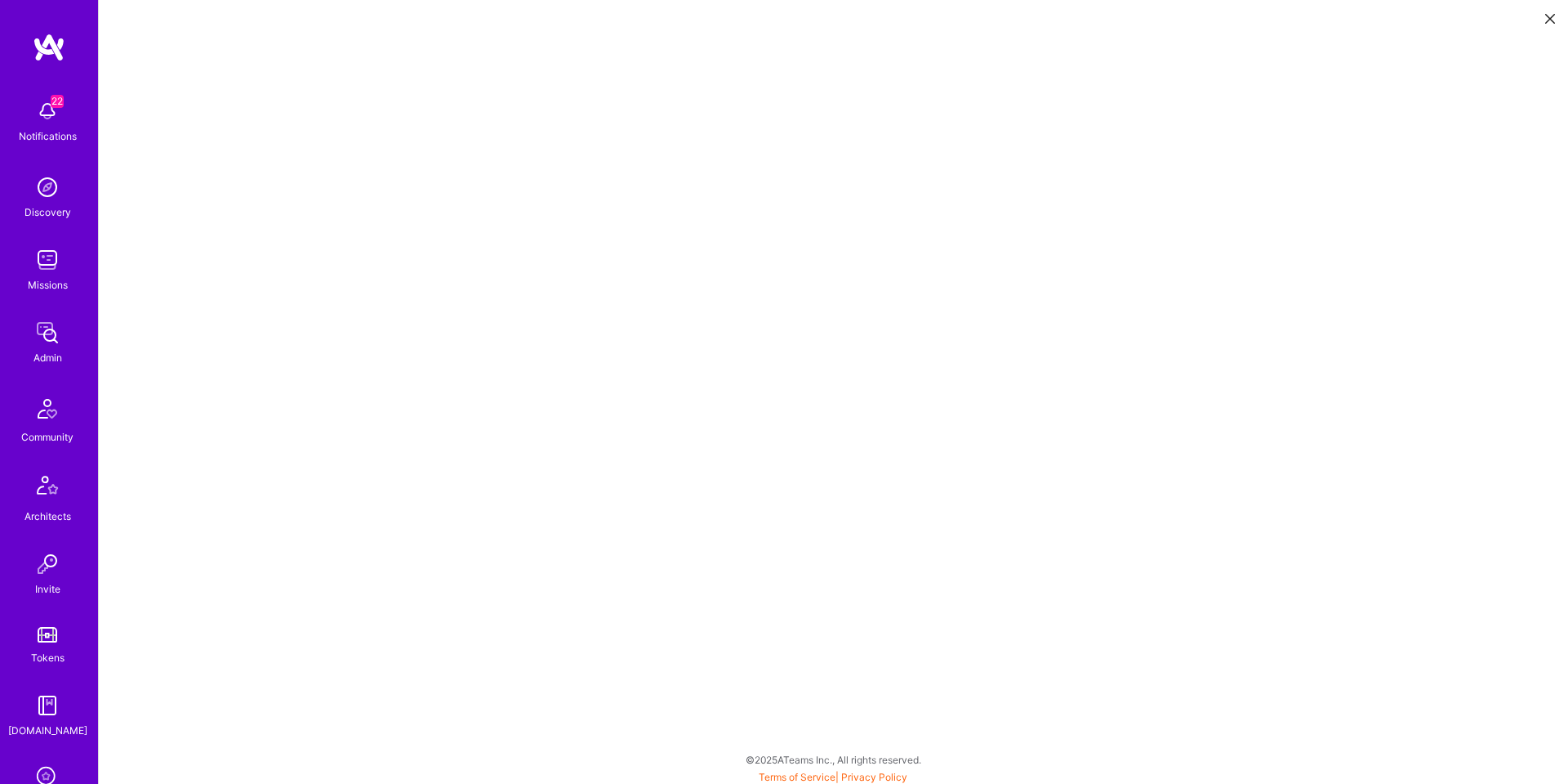
scroll to position [3, 0]
click at [1550, 17] on icon at bounding box center [1550, 18] width 9 height 9
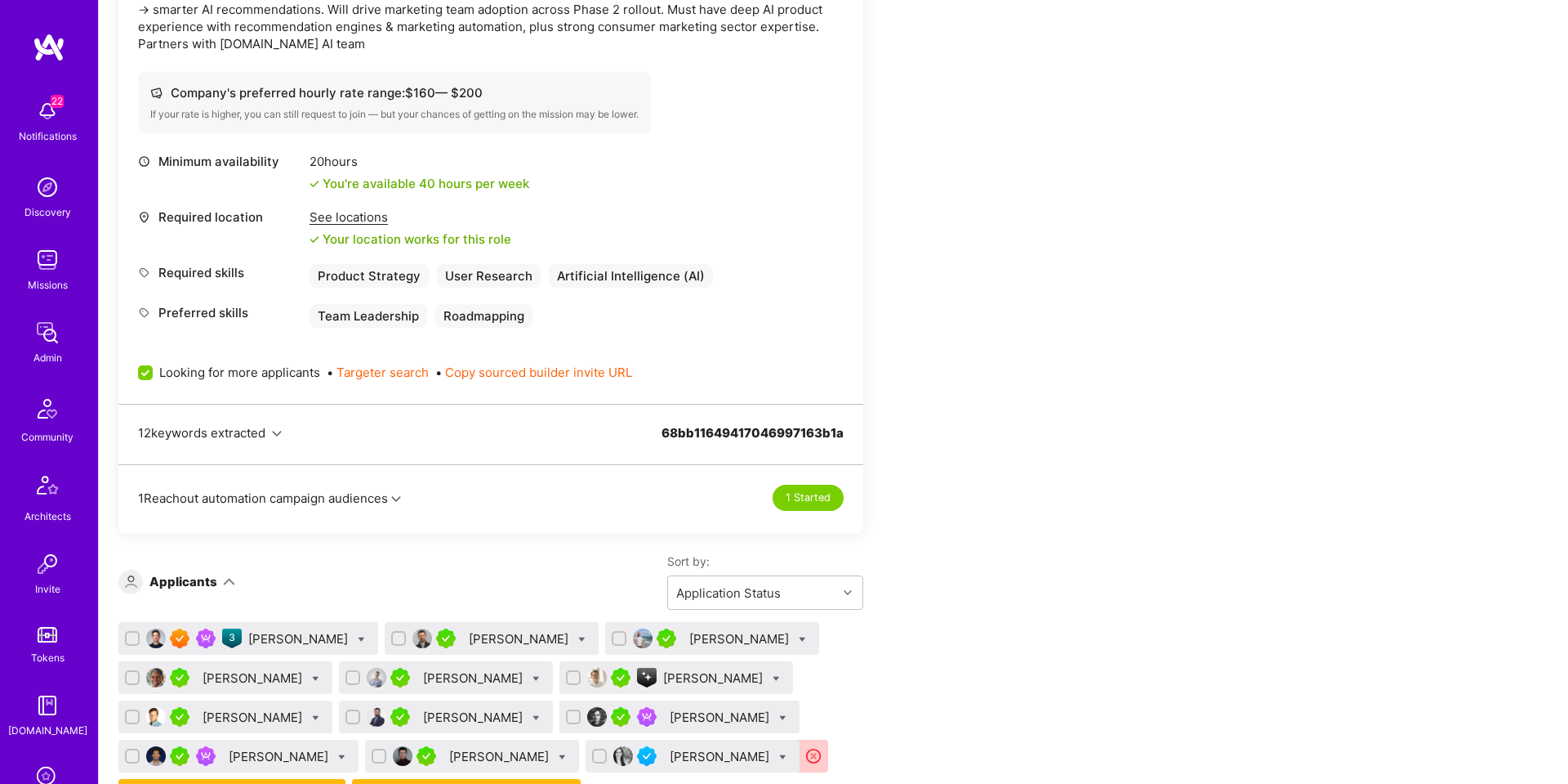
scroll to position [799, 0]
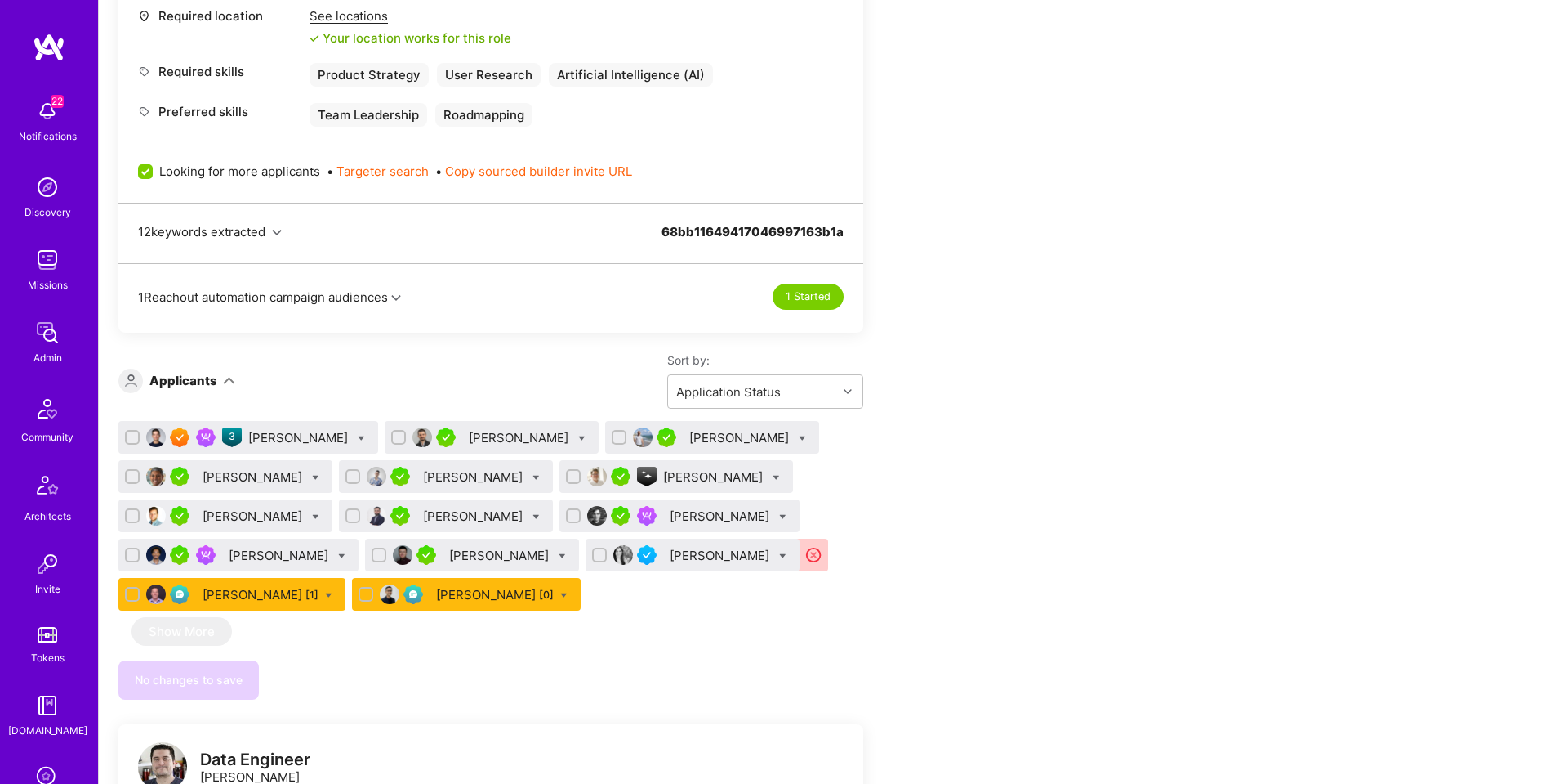
click at [281, 435] on div "[PERSON_NAME]" at bounding box center [300, 438] width 103 height 17
